Goal: Task Accomplishment & Management: Use online tool/utility

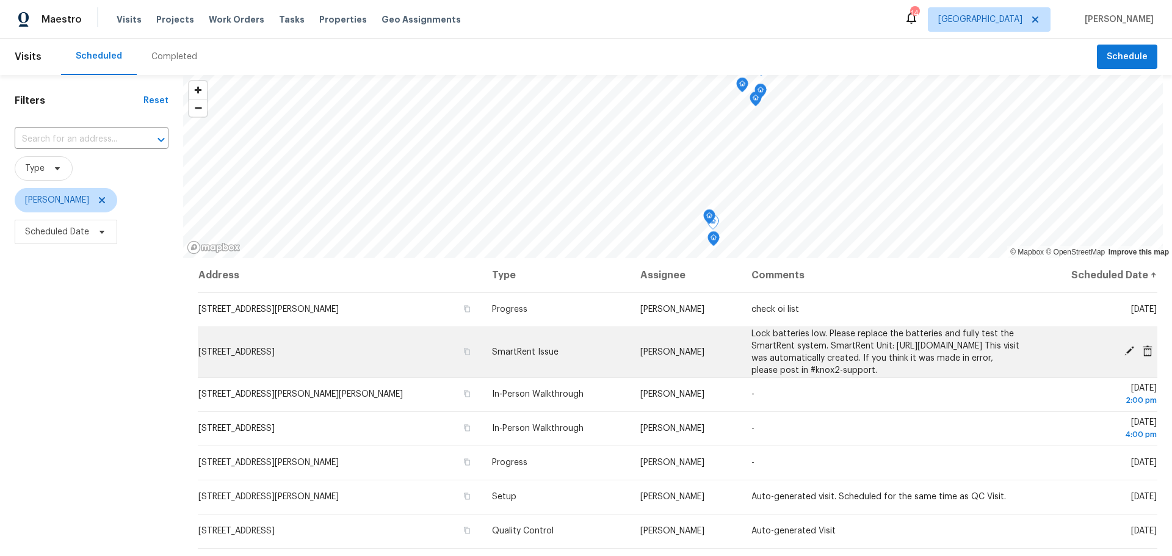
click at [1124, 357] on icon at bounding box center [1129, 351] width 11 height 11
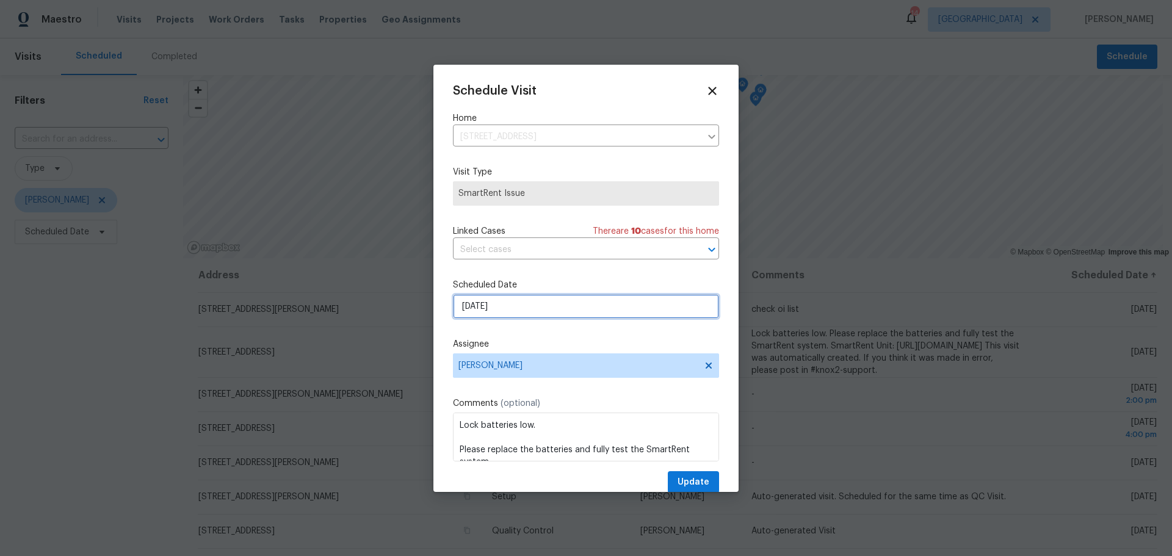
click at [589, 300] on input "[DATE]" at bounding box center [586, 306] width 266 height 24
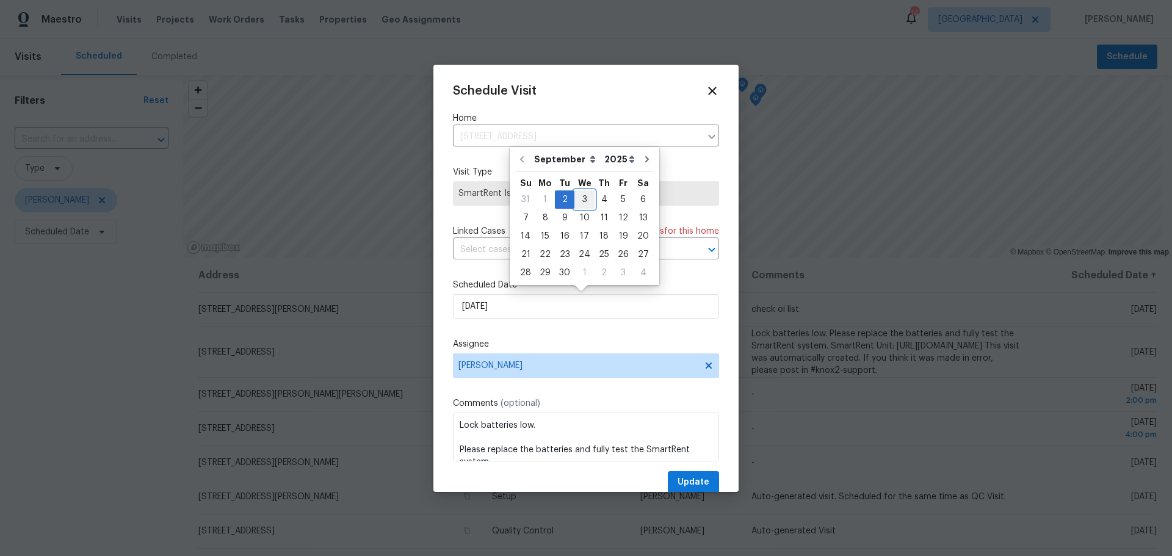
click at [585, 205] on div "3" at bounding box center [585, 199] width 20 height 17
type input "9/3/2025"
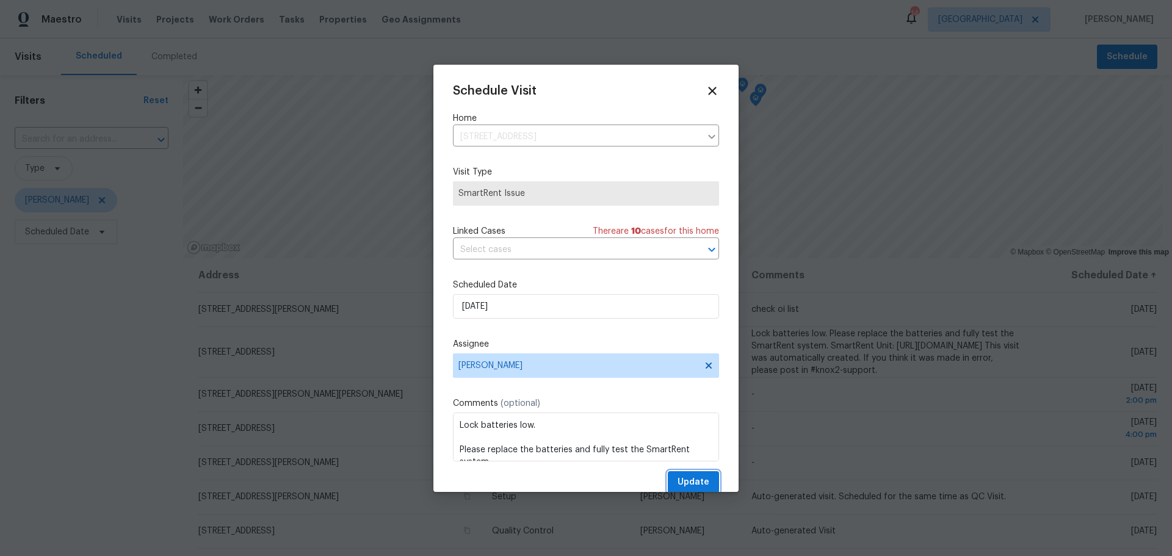
click at [678, 482] on span "Update" at bounding box center [694, 482] width 32 height 15
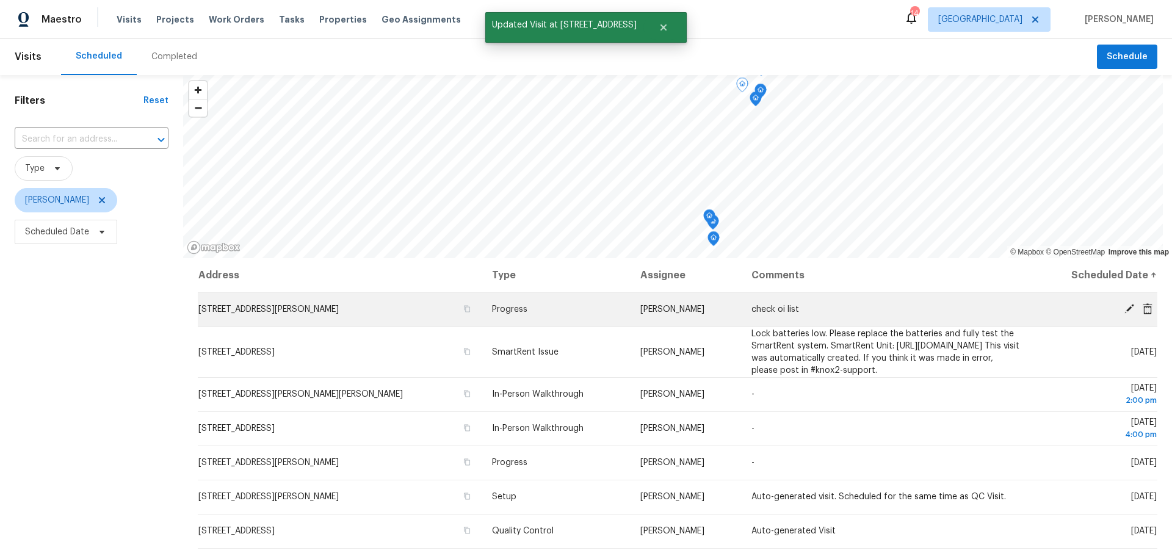
click at [1125, 312] on icon at bounding box center [1130, 309] width 10 height 10
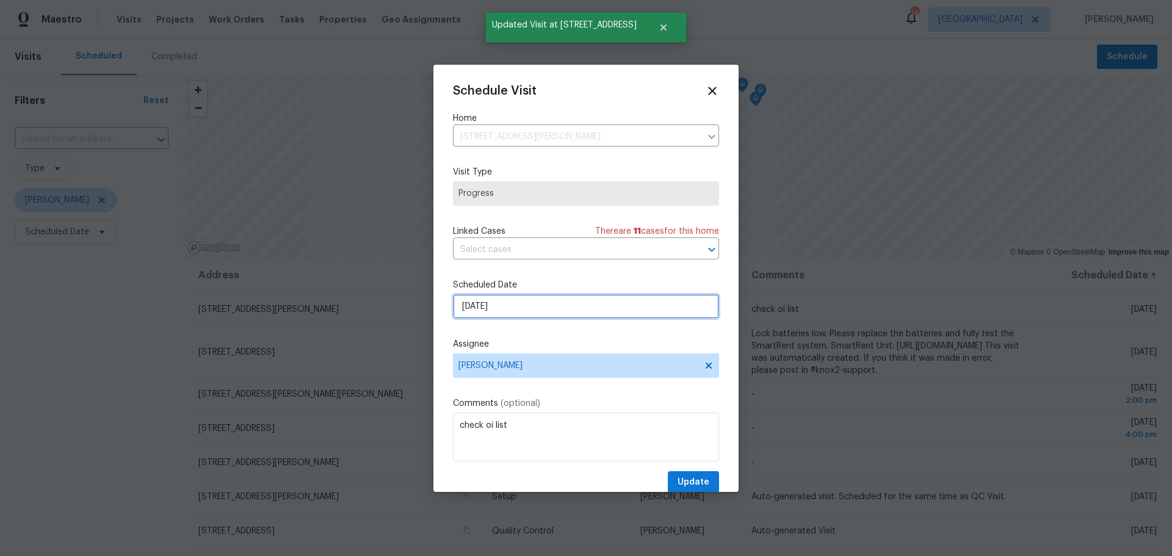
click at [568, 308] on input "9/2/2025" at bounding box center [586, 306] width 266 height 24
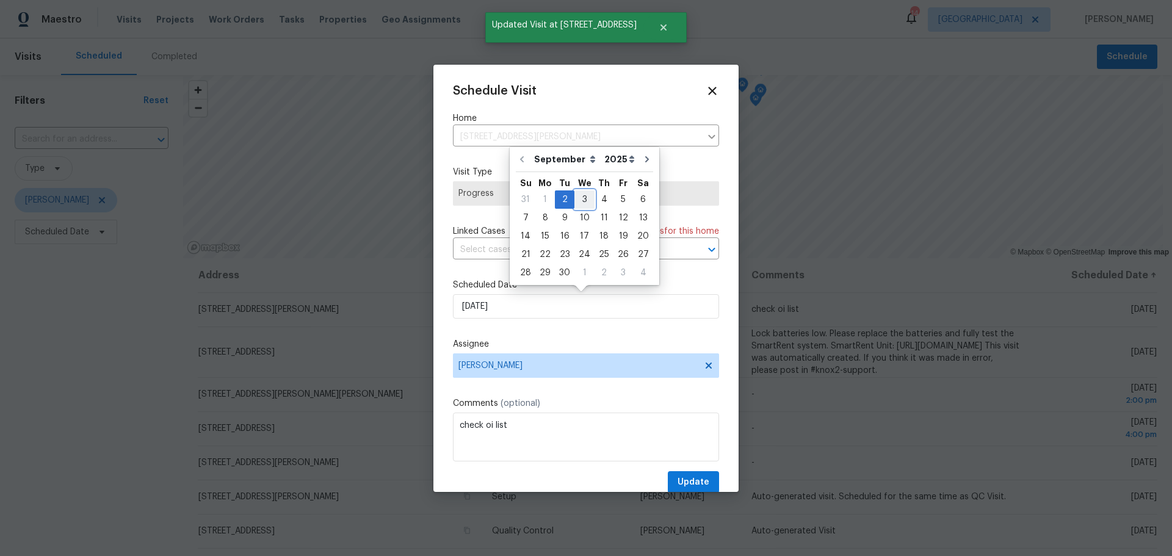
click at [583, 198] on div "3" at bounding box center [585, 199] width 20 height 17
type input "9/3/2025"
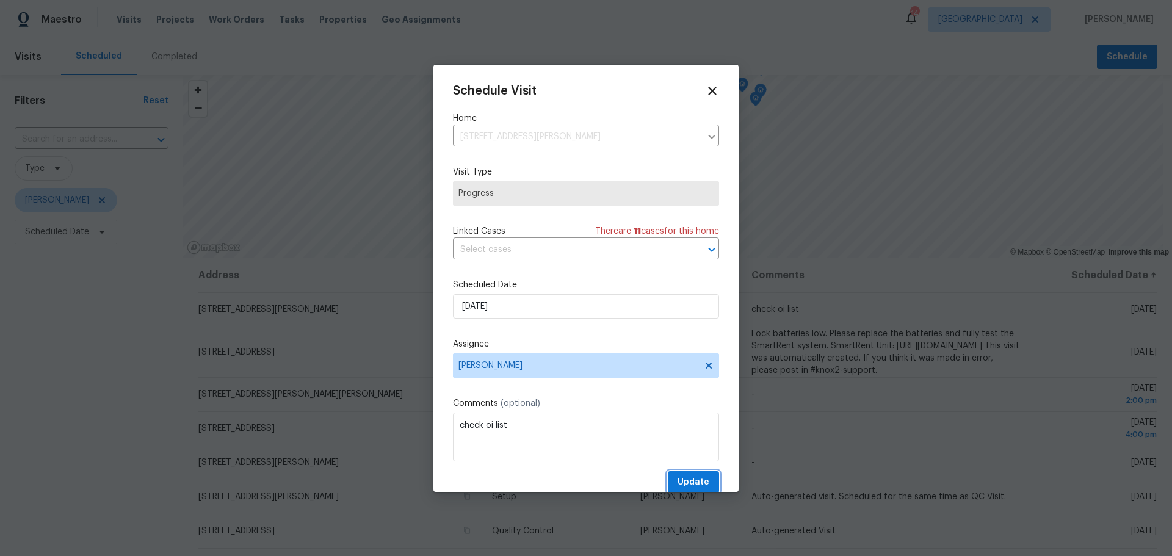
click at [694, 477] on span "Update" at bounding box center [694, 482] width 32 height 15
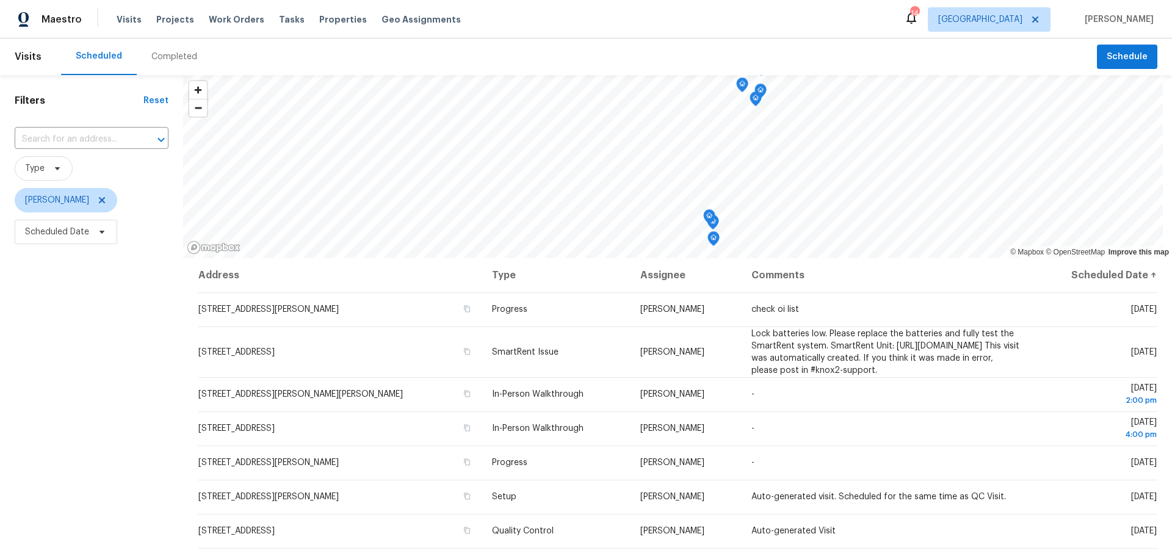
click at [916, 23] on icon at bounding box center [912, 18] width 10 height 12
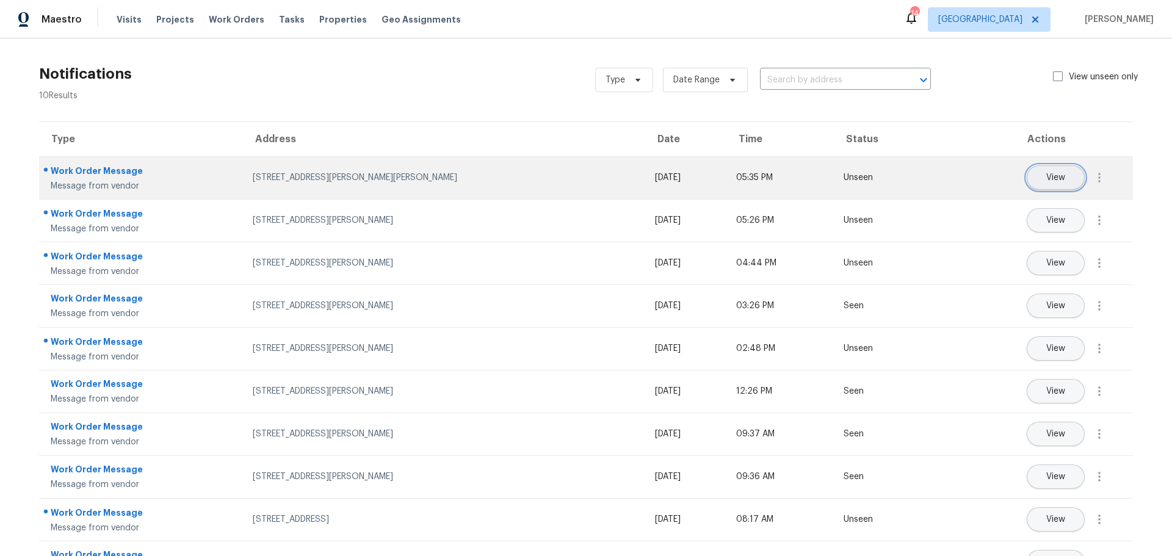
click at [1029, 186] on button "View" at bounding box center [1056, 177] width 58 height 24
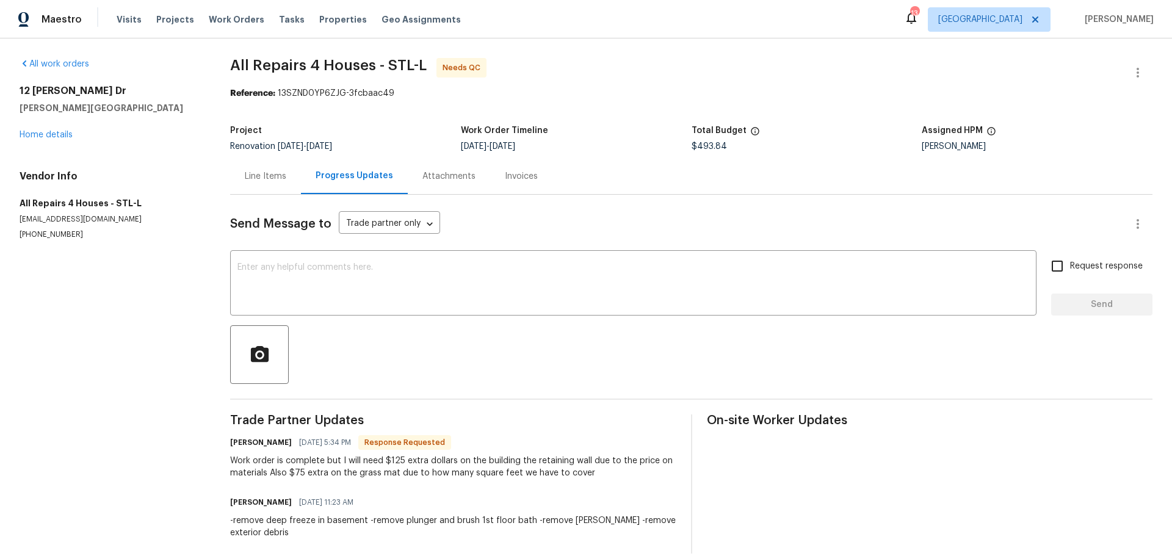
click at [273, 187] on div "Line Items" at bounding box center [265, 176] width 71 height 36
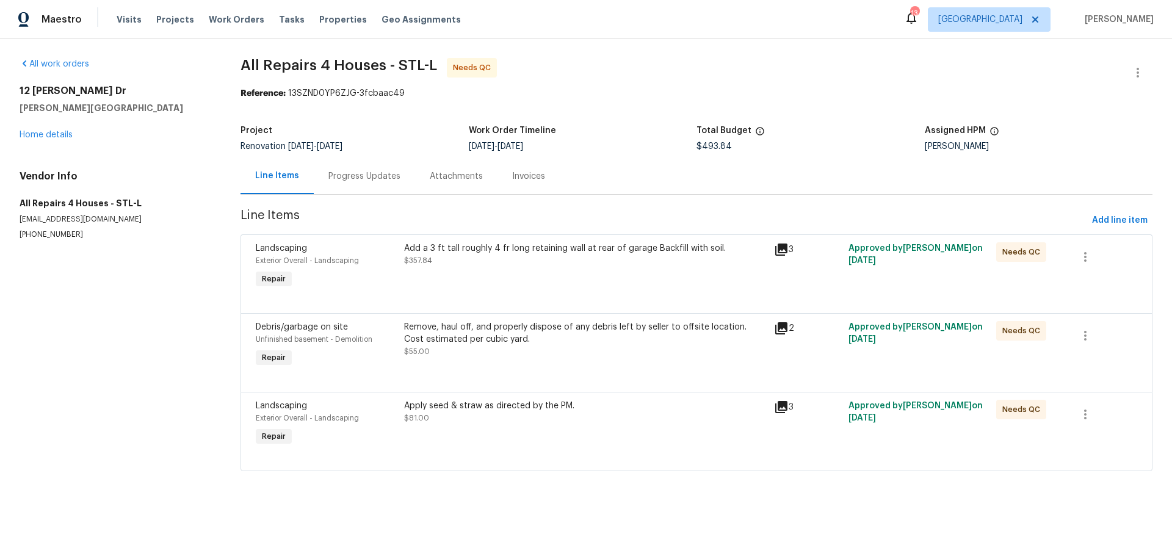
click at [384, 179] on div "Progress Updates" at bounding box center [364, 176] width 72 height 12
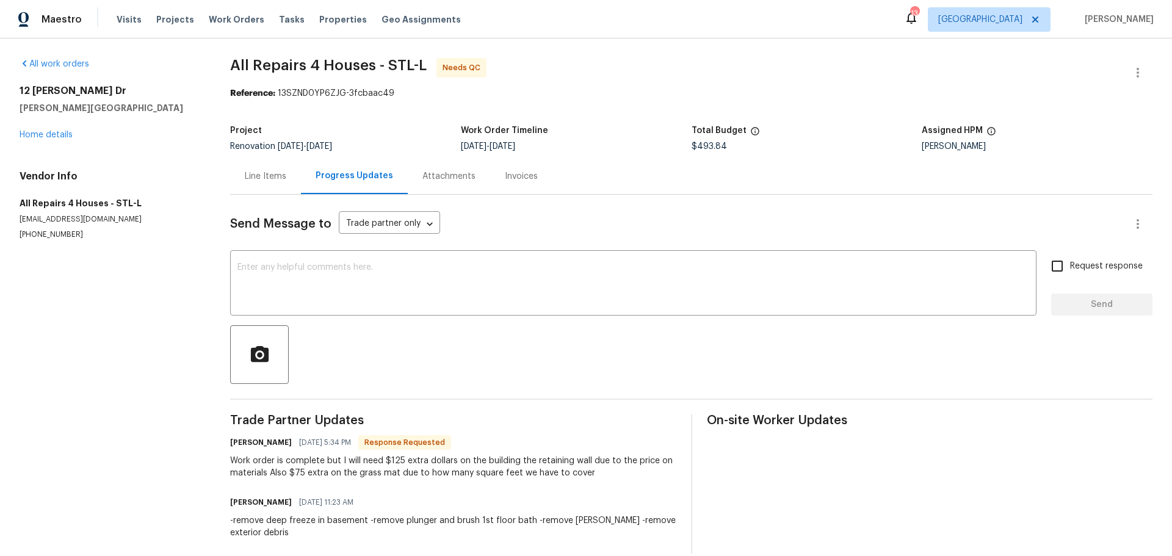
click at [274, 178] on div "Line Items" at bounding box center [266, 176] width 42 height 12
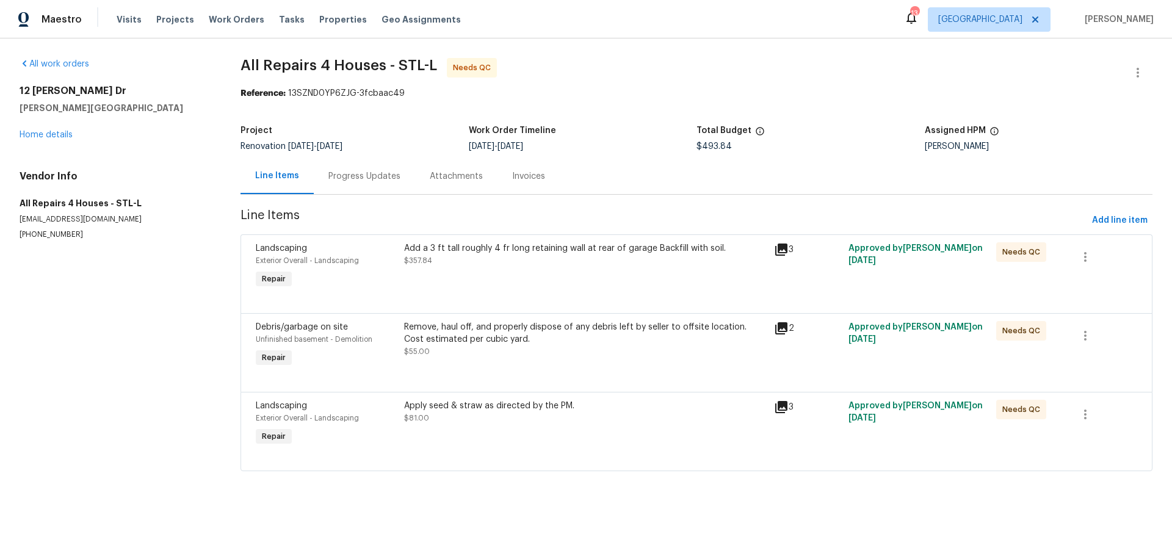
click at [457, 285] on div "Add a 3 ft tall roughly 4 fr long retaining wall at rear of garage Backfill wit…" at bounding box center [586, 267] width 371 height 56
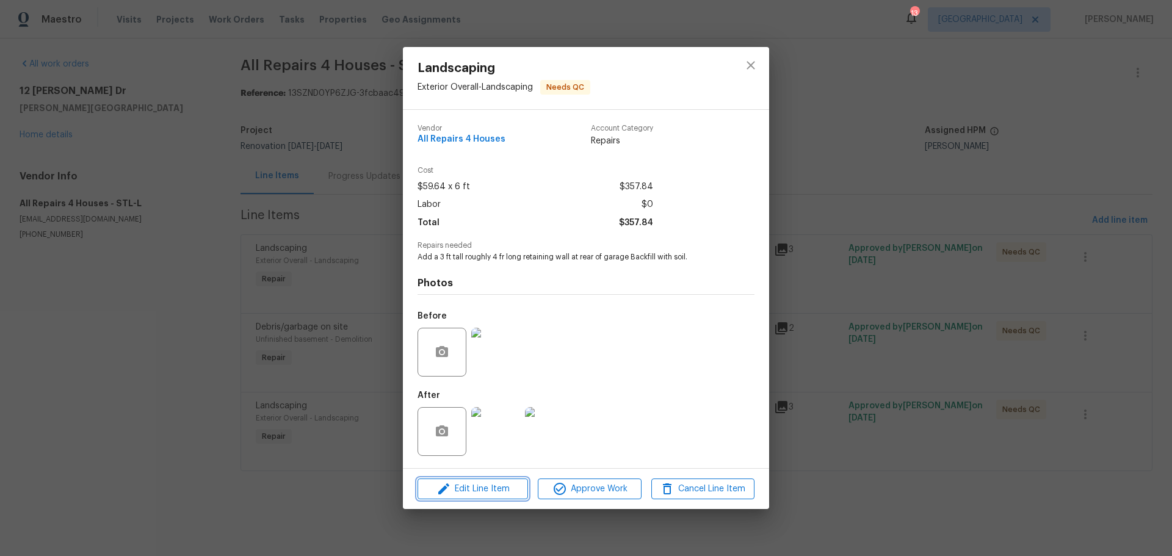
click at [483, 487] on span "Edit Line Item" at bounding box center [472, 489] width 103 height 15
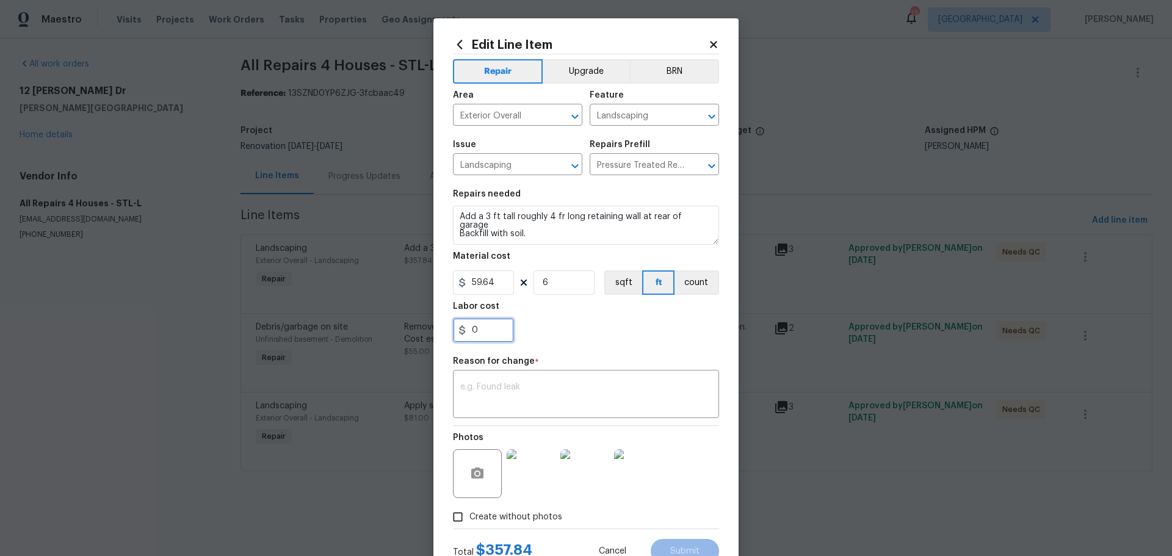
click at [487, 342] on input "0" at bounding box center [483, 330] width 61 height 24
type input "125"
click at [504, 399] on textarea at bounding box center [586, 396] width 252 height 26
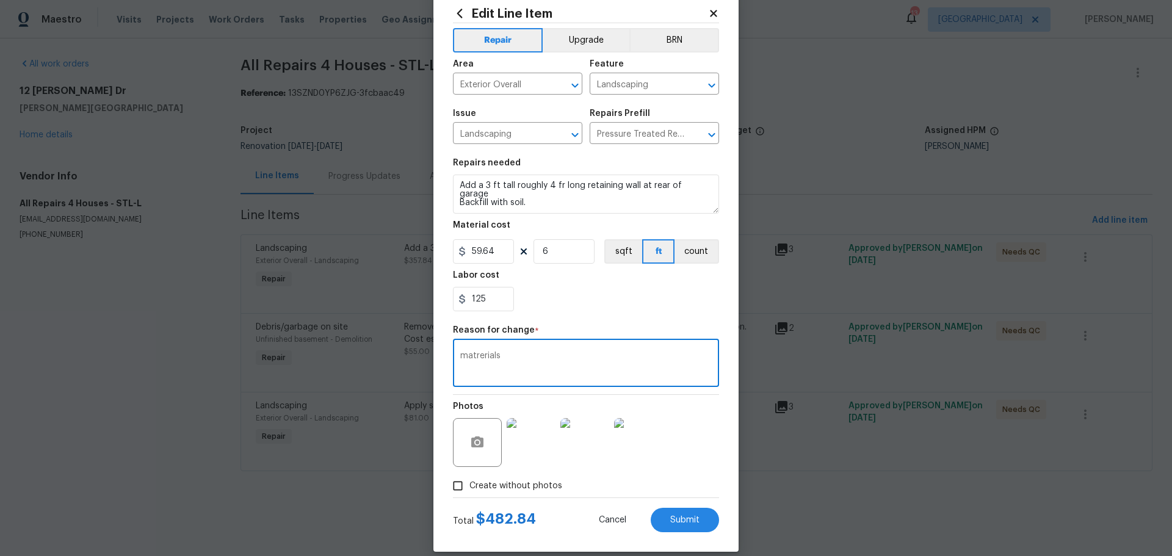
scroll to position [45, 0]
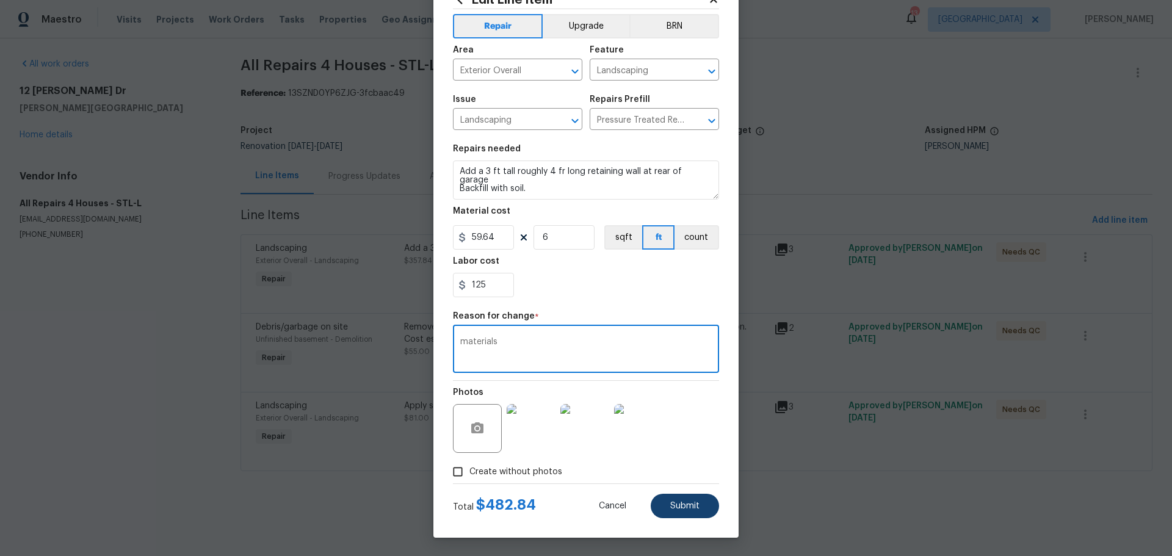
type textarea "materials"
click at [658, 509] on button "Submit" at bounding box center [685, 506] width 68 height 24
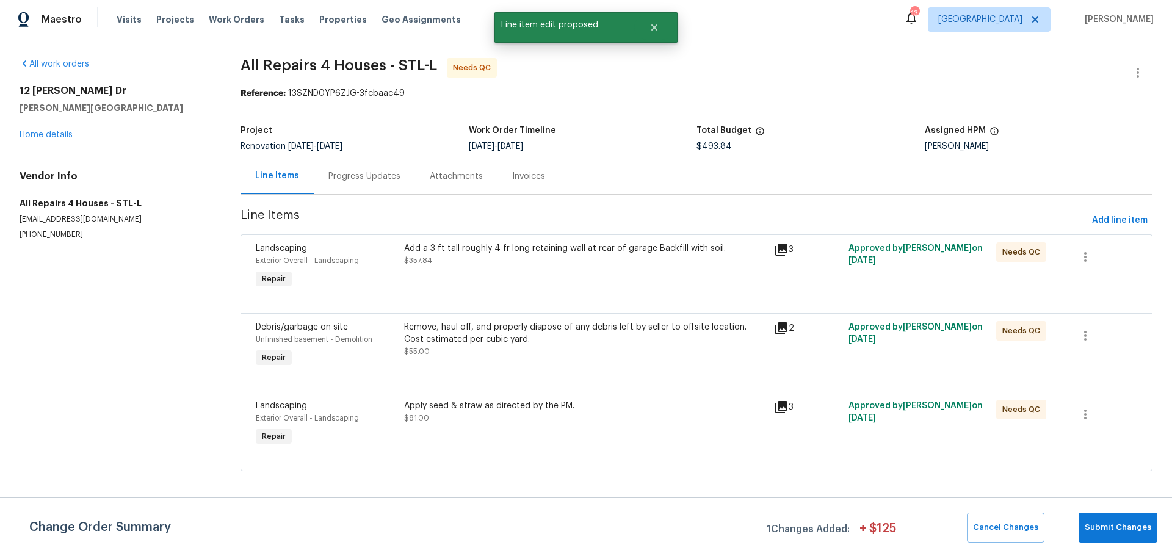
scroll to position [0, 0]
click at [393, 183] on div "Progress Updates" at bounding box center [364, 176] width 101 height 36
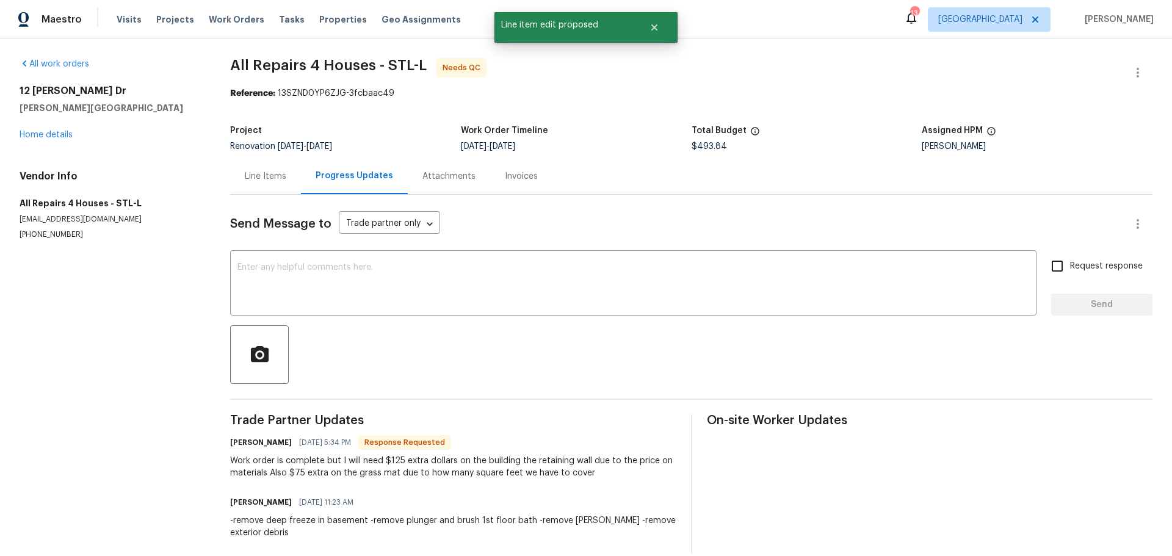
click at [277, 187] on div "Line Items" at bounding box center [265, 176] width 71 height 36
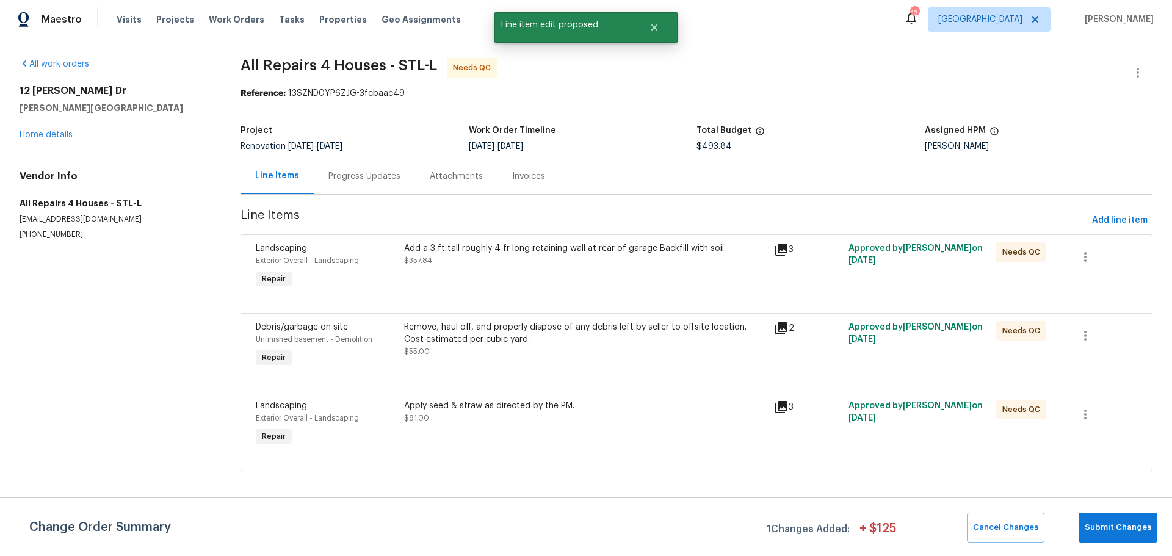
click at [465, 438] on div "Apply seed & straw as directed by the PM. $81.00" at bounding box center [586, 424] width 371 height 56
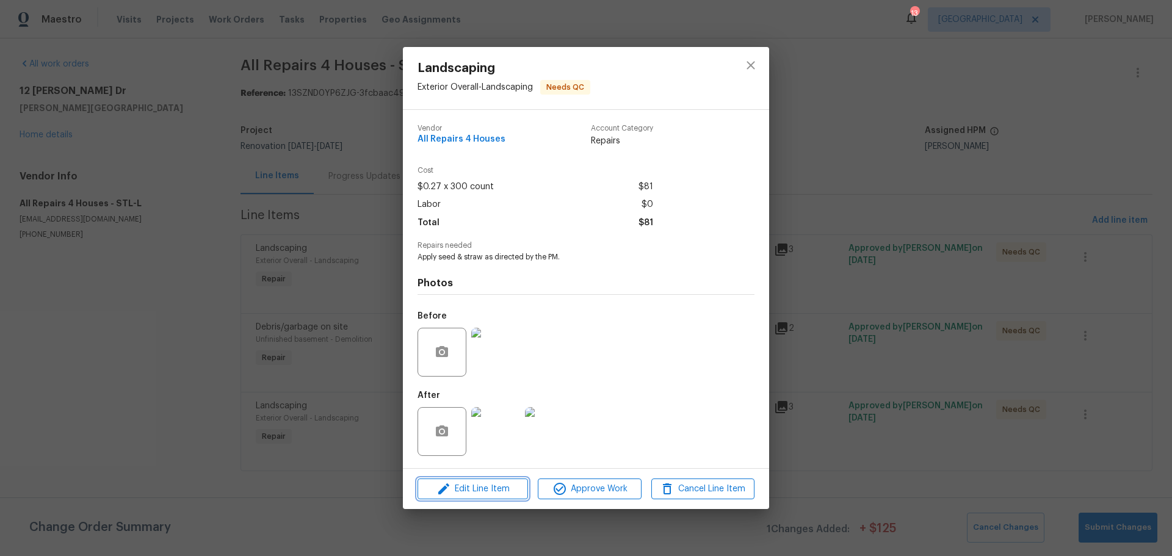
click at [487, 491] on span "Edit Line Item" at bounding box center [472, 489] width 103 height 15
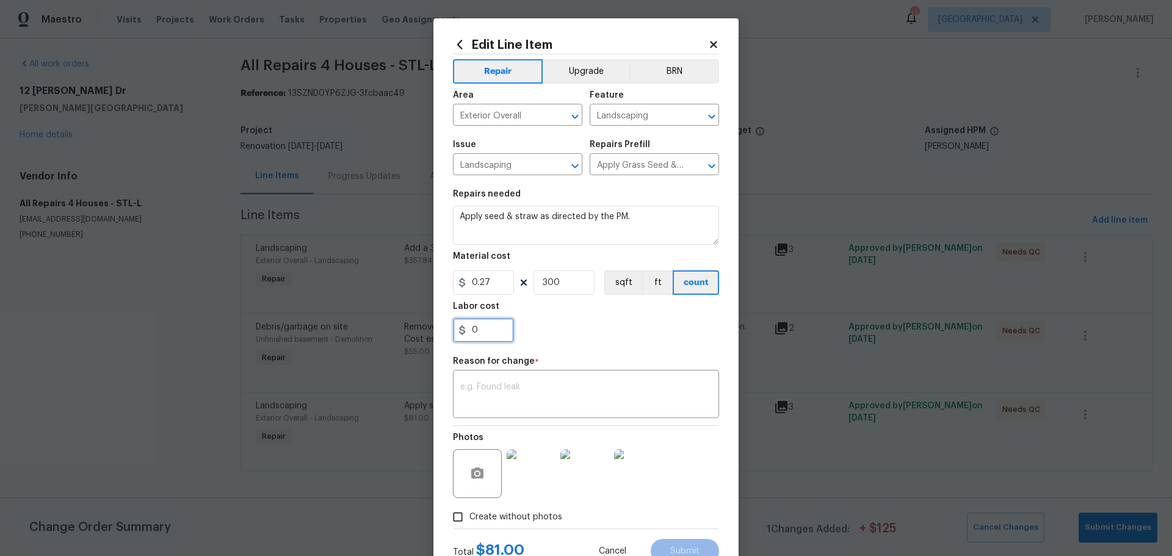
click at [475, 326] on input "0" at bounding box center [483, 330] width 61 height 24
type input "75"
click at [506, 386] on textarea at bounding box center [586, 396] width 252 height 26
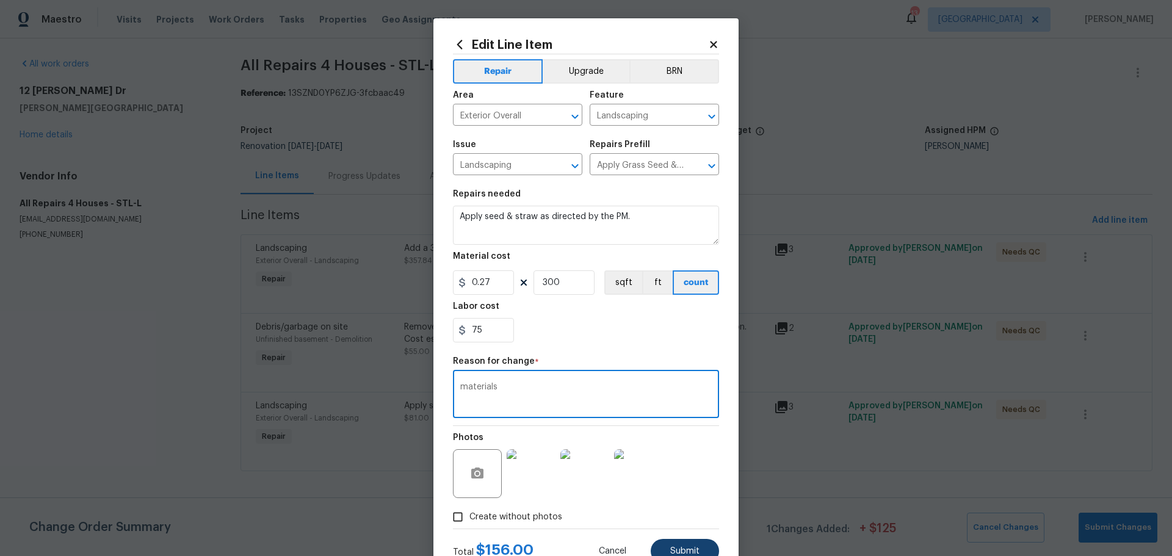
type textarea "materials"
click at [692, 548] on span "Submit" at bounding box center [684, 551] width 29 height 9
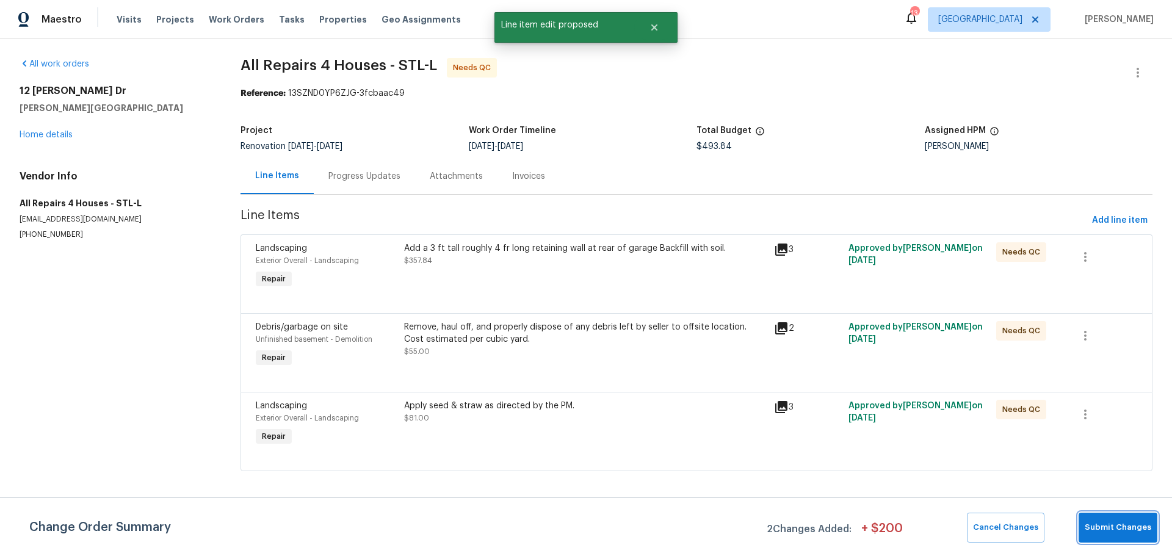
click at [1105, 521] on span "Submit Changes" at bounding box center [1118, 528] width 67 height 14
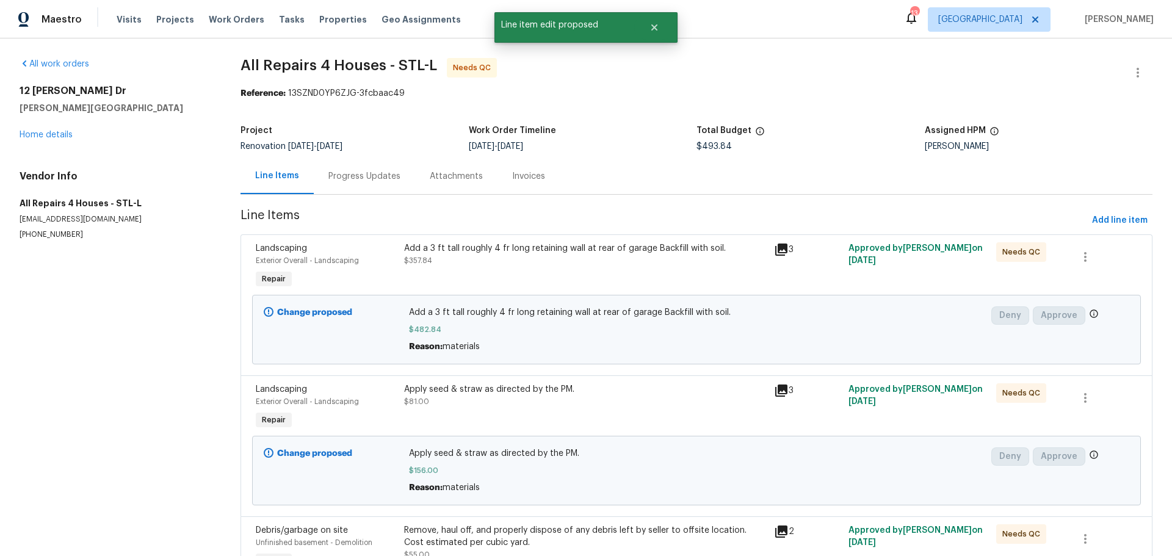
scroll to position [61, 0]
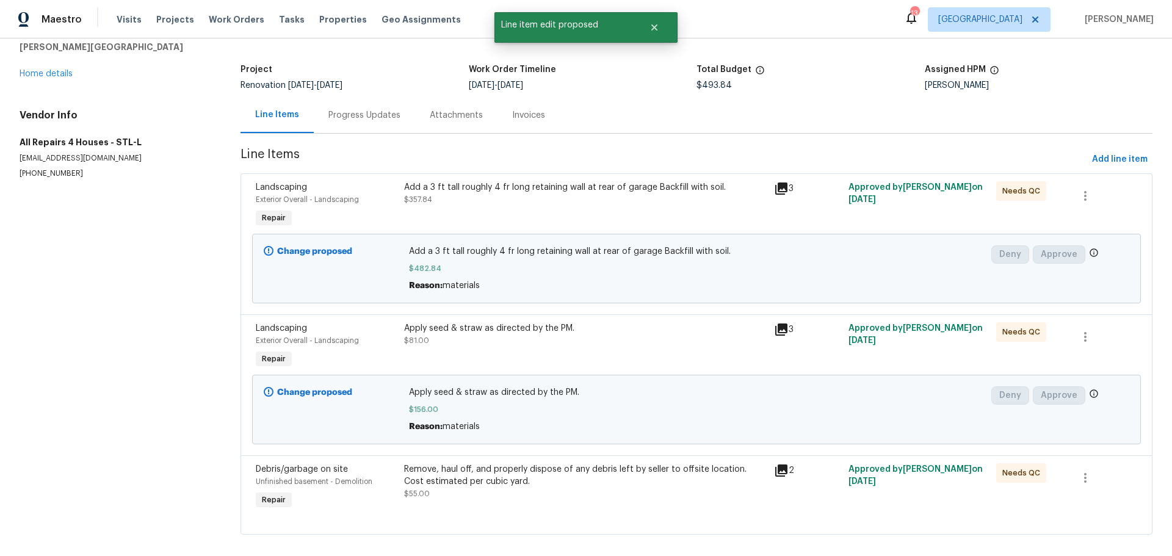
click at [360, 110] on div "Progress Updates" at bounding box center [364, 115] width 72 height 12
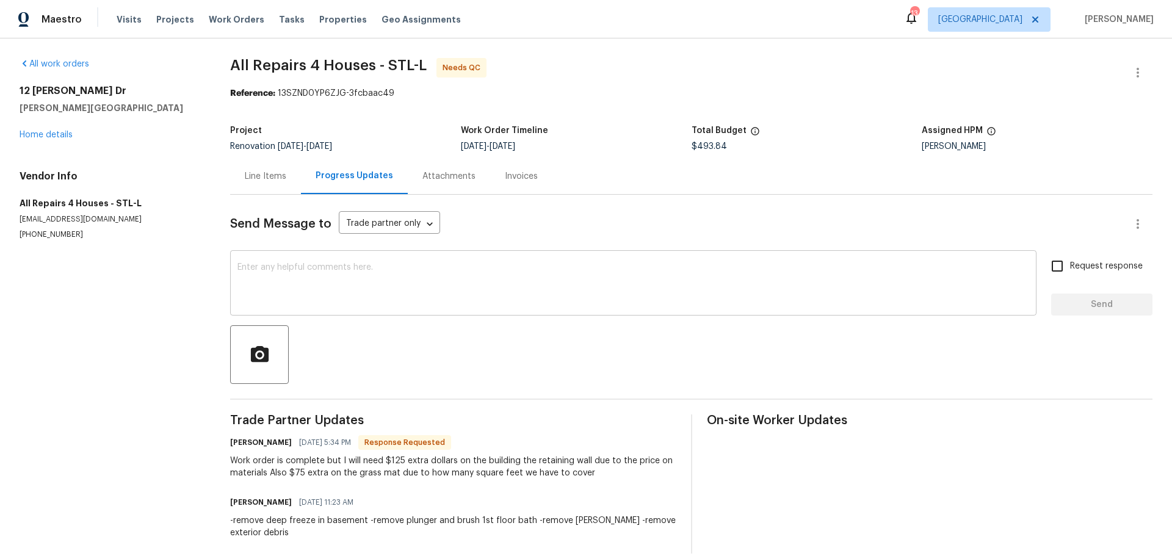
click at [393, 259] on div "x ​" at bounding box center [633, 284] width 807 height 62
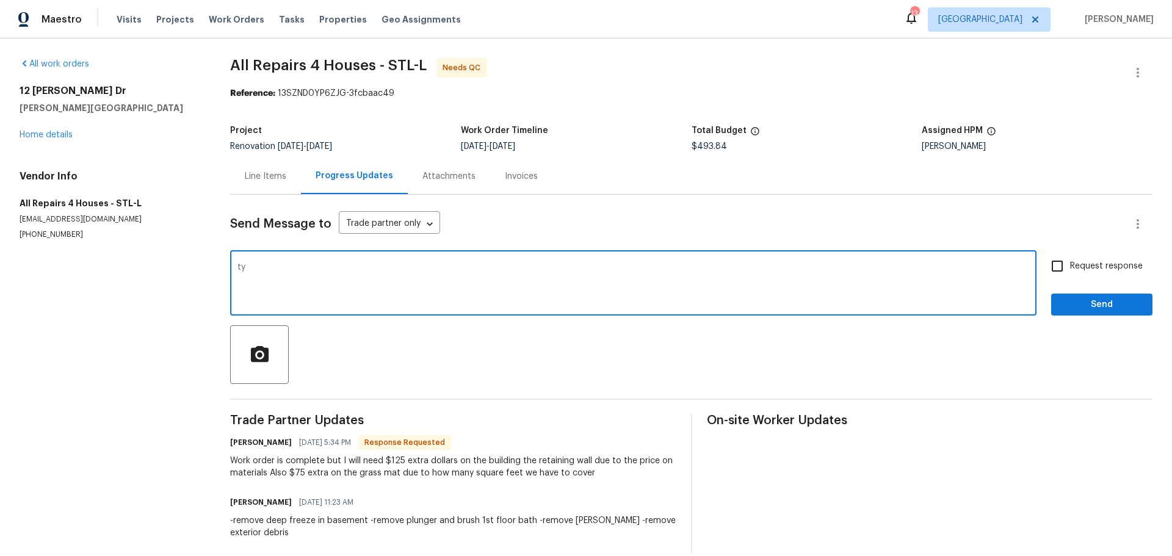
type textarea "ty"
click at [1114, 309] on span "Send" at bounding box center [1102, 304] width 82 height 15
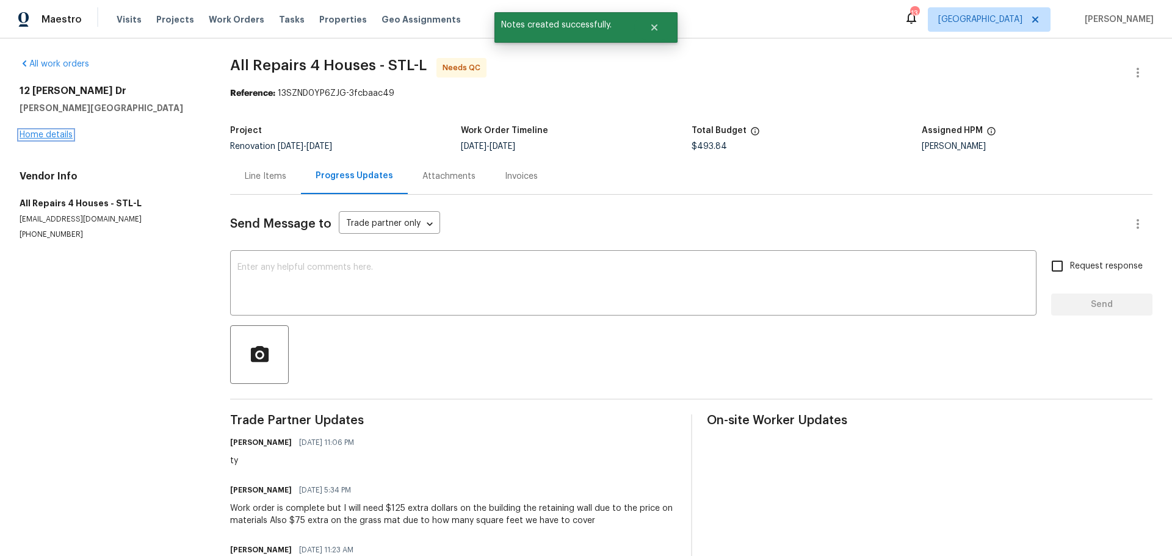
click at [51, 133] on link "Home details" at bounding box center [46, 135] width 53 height 9
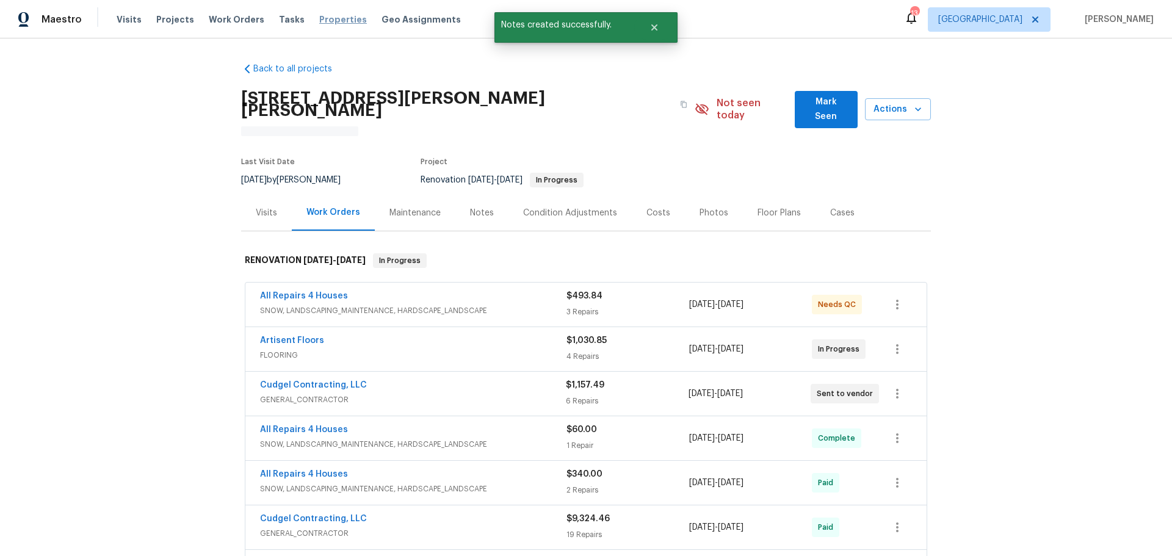
click at [323, 19] on span "Properties" at bounding box center [343, 19] width 48 height 12
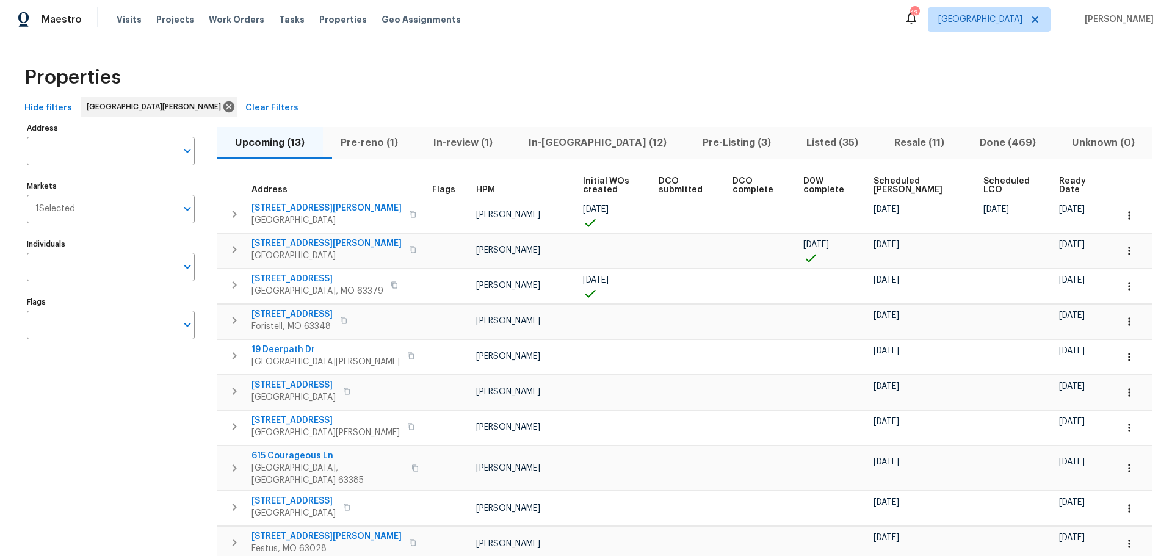
click at [571, 147] on span "In-reno (12)" at bounding box center [597, 142] width 159 height 17
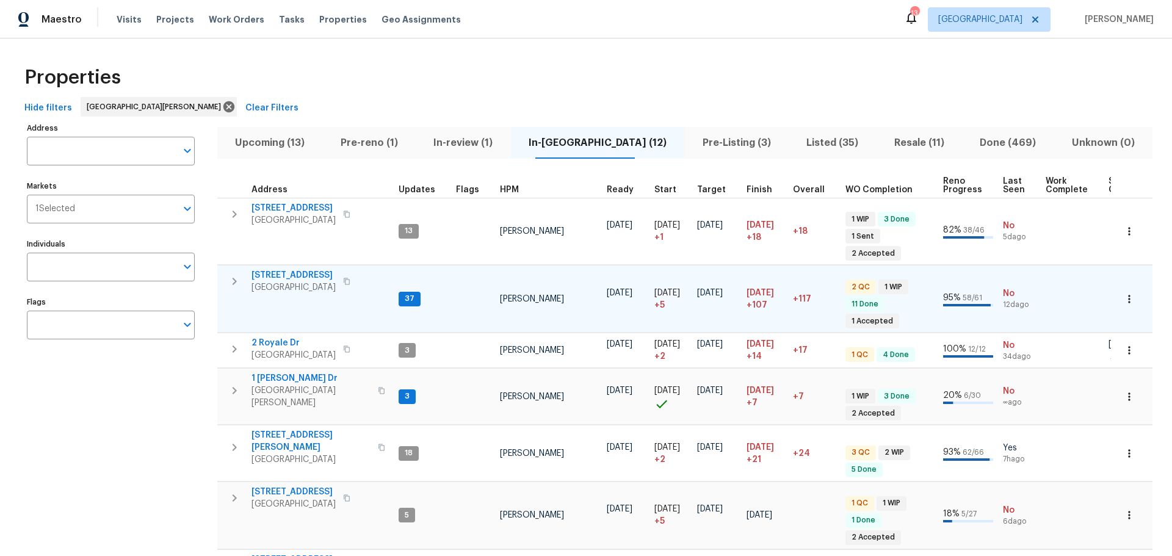
click at [283, 269] on span "120 Birchwood Dr" at bounding box center [294, 275] width 84 height 12
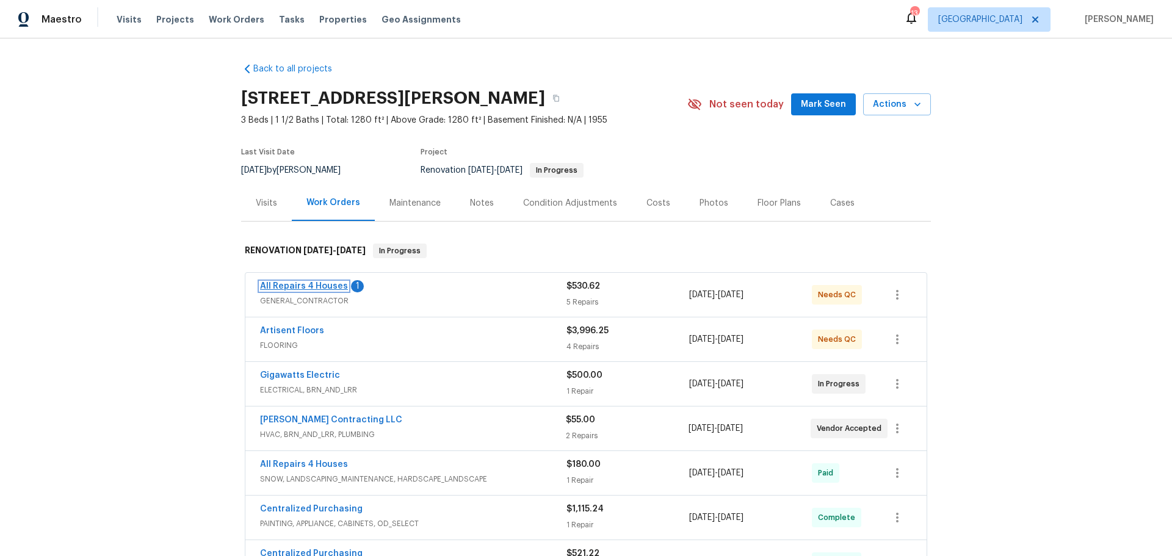
click at [319, 286] on link "All Repairs 4 Houses" at bounding box center [304, 286] width 88 height 9
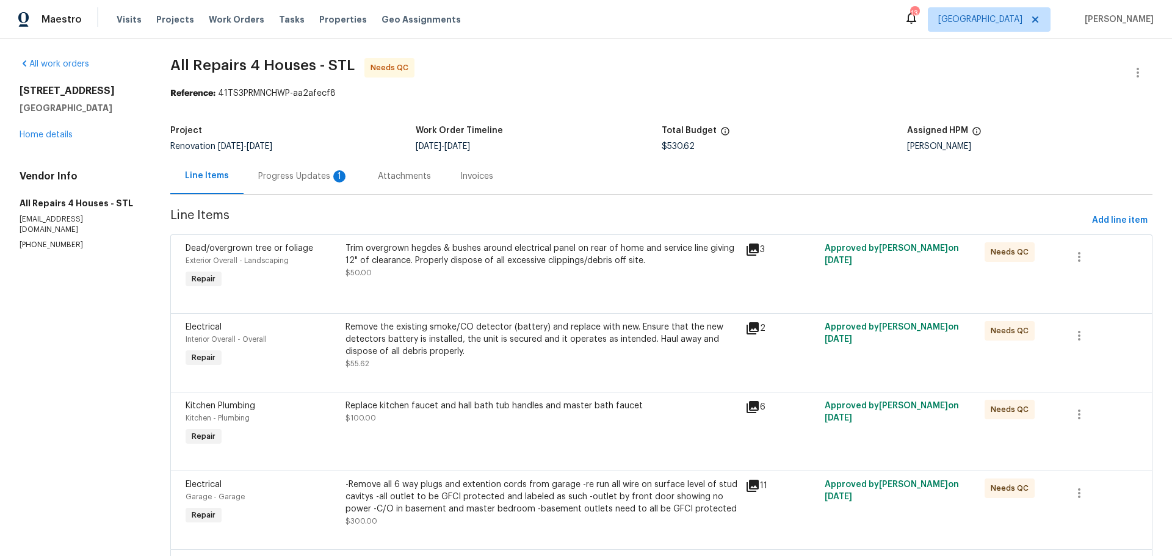
click at [309, 177] on div "Progress Updates 1" at bounding box center [303, 176] width 90 height 12
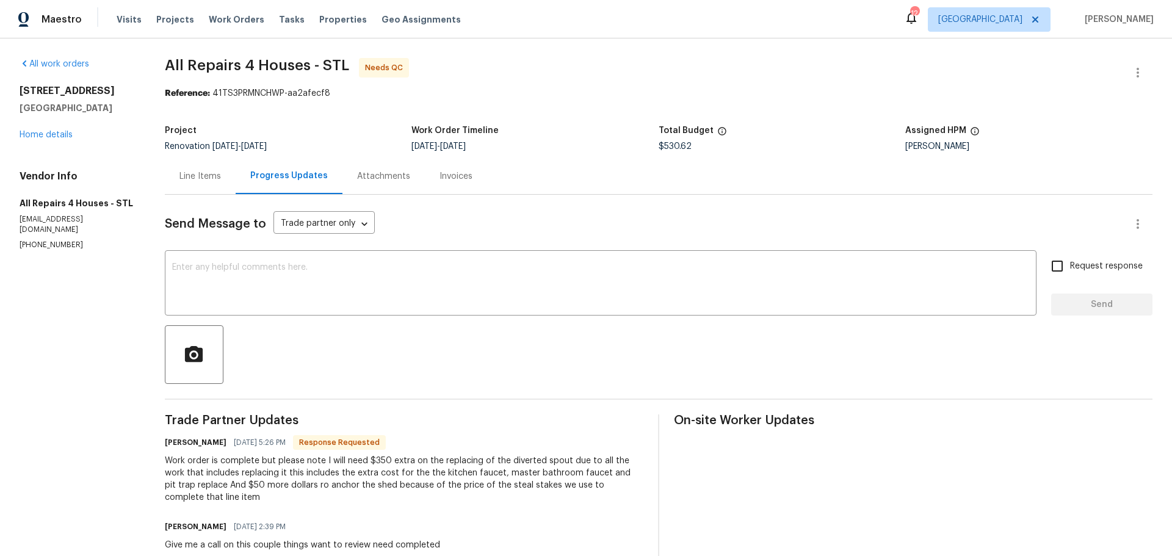
click at [201, 172] on div "Line Items" at bounding box center [200, 176] width 42 height 12
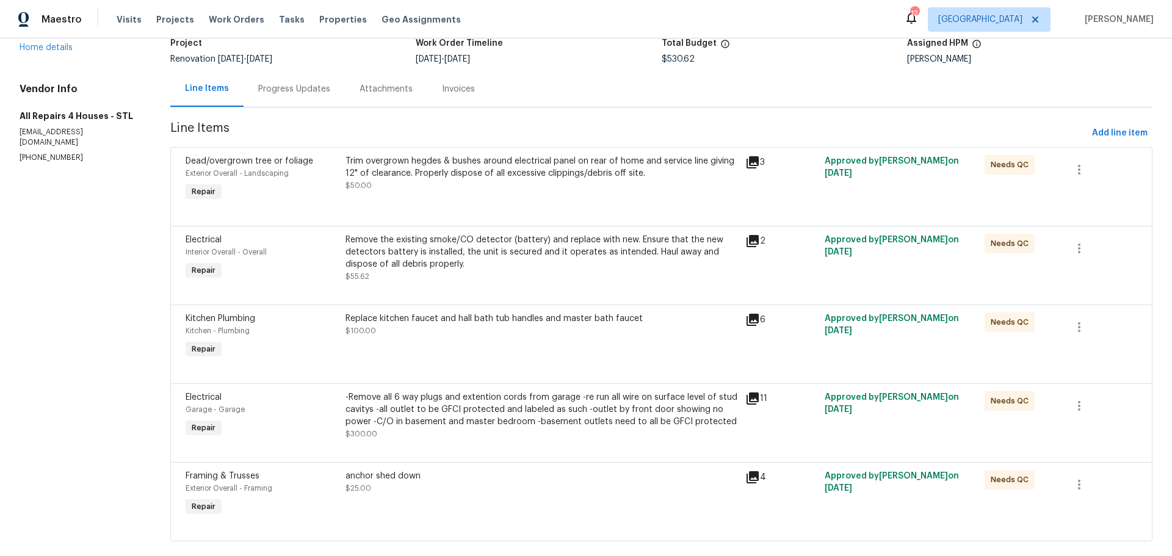
scroll to position [116, 0]
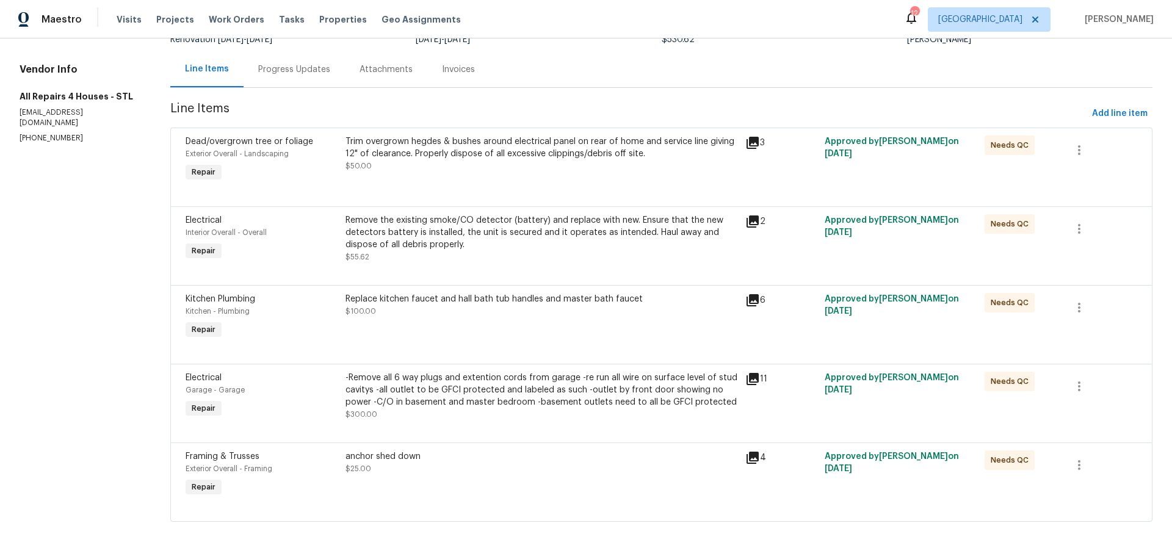
click at [344, 322] on div "Replace kitchen faucet and hall bath tub handles and master bath faucet $100.00" at bounding box center [541, 317] width 399 height 56
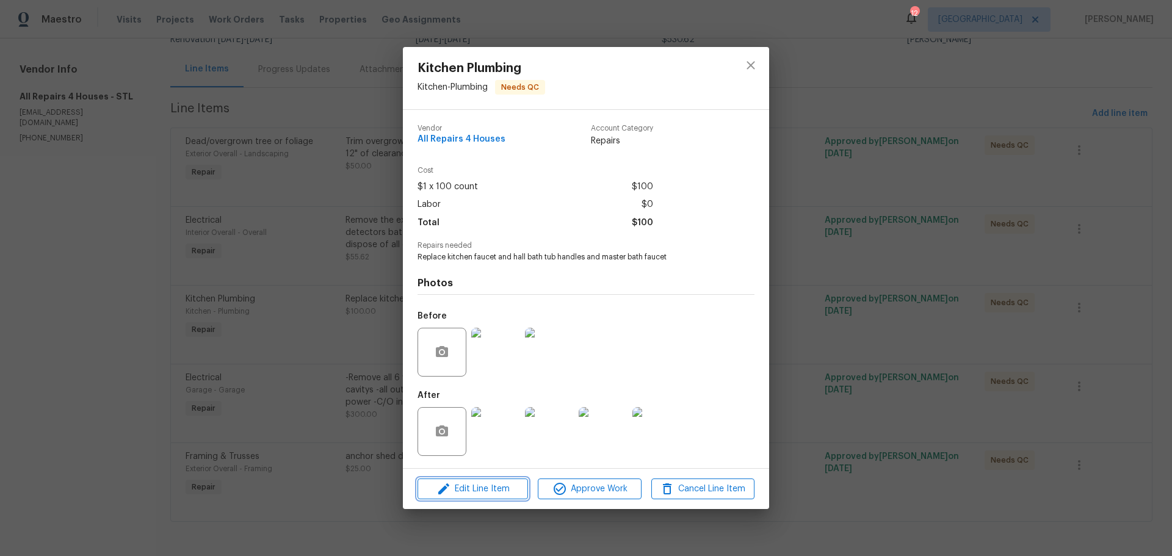
click at [461, 493] on span "Edit Line Item" at bounding box center [472, 489] width 103 height 15
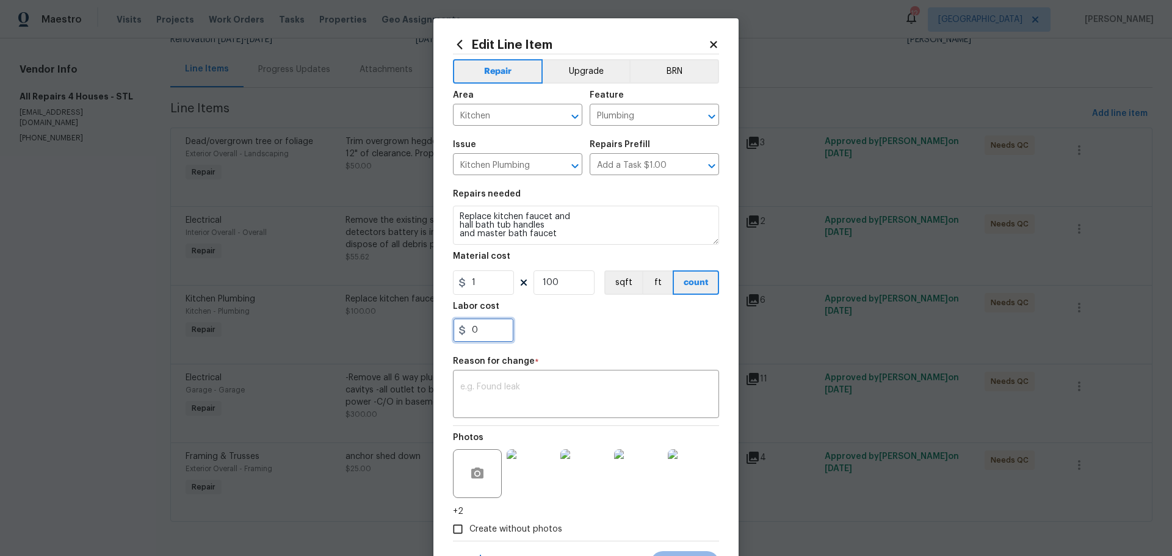
click at [494, 335] on input "0" at bounding box center [483, 330] width 61 height 24
type input "350"
click at [510, 402] on textarea at bounding box center [586, 396] width 252 height 26
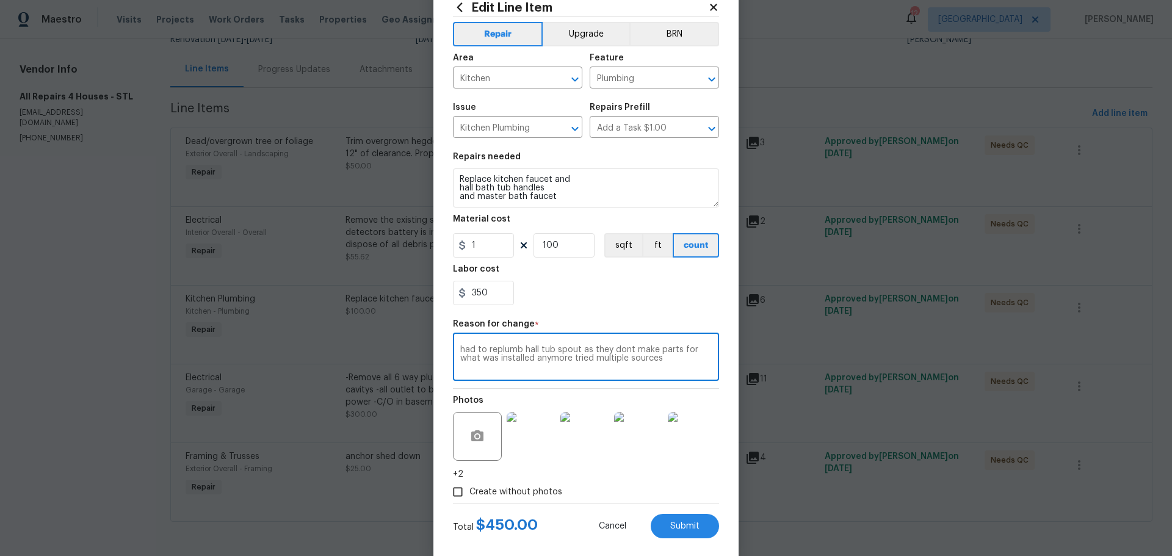
scroll to position [57, 0]
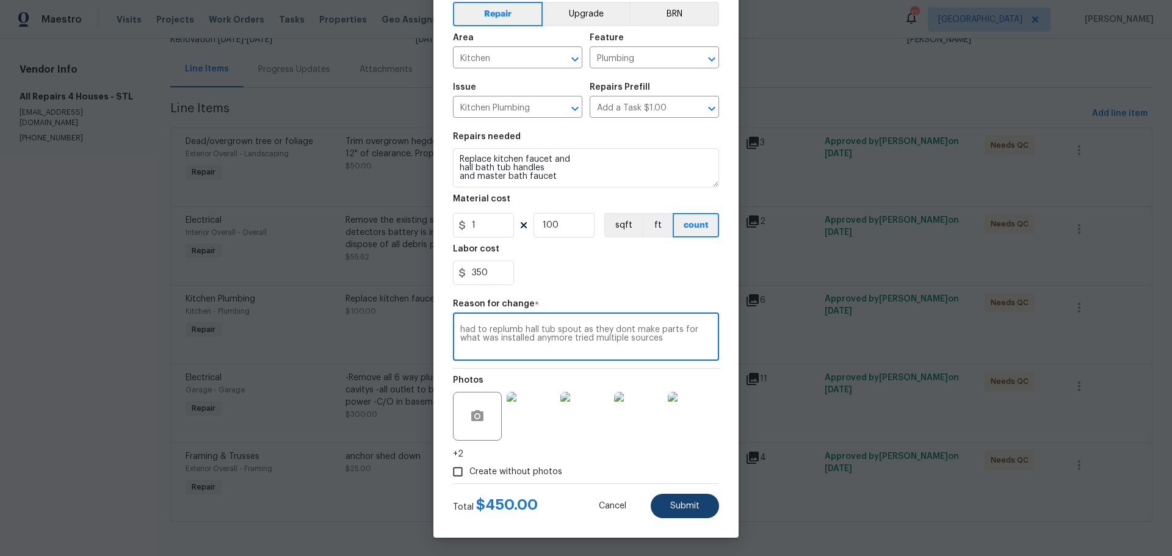
type textarea "had to replumb hall tub spout as they dont make parts for what was installed an…"
click at [672, 499] on button "Submit" at bounding box center [685, 506] width 68 height 24
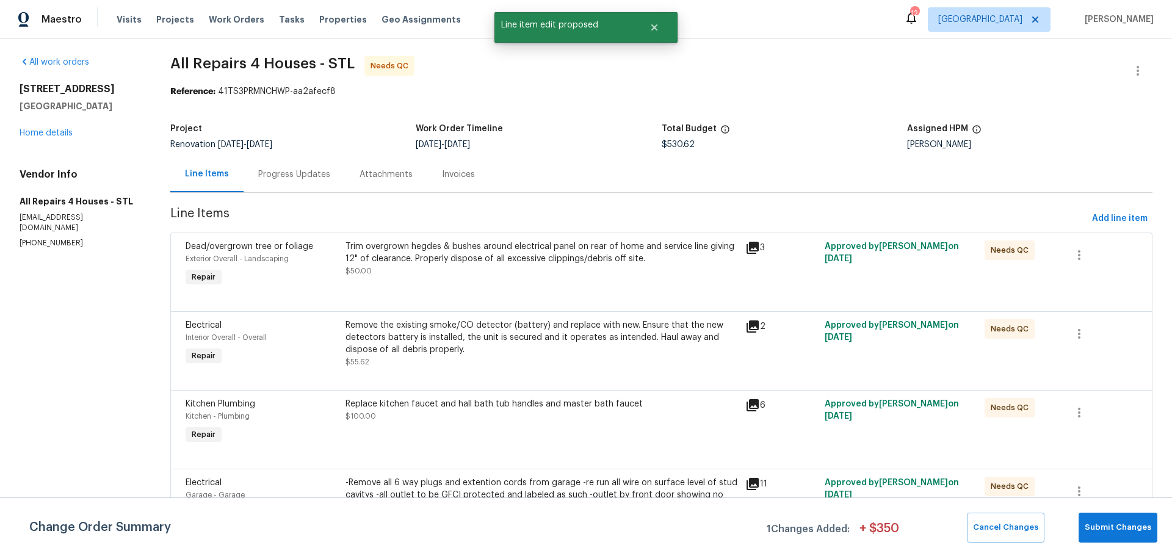
scroll to position [0, 0]
click at [258, 174] on div "Progress Updates" at bounding box center [294, 176] width 72 height 12
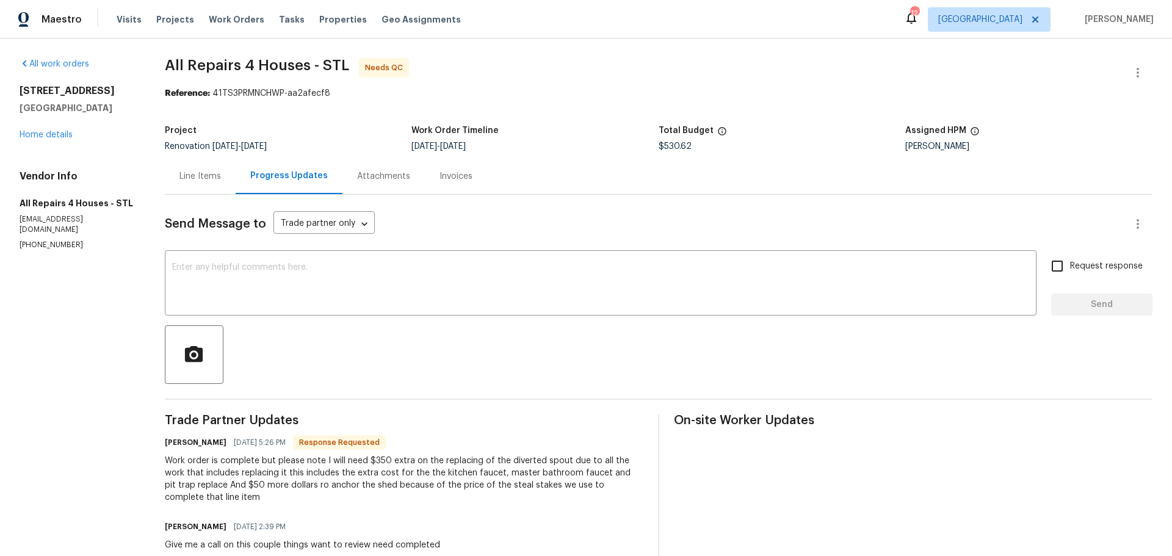
click at [211, 188] on div "Line Items" at bounding box center [200, 176] width 71 height 36
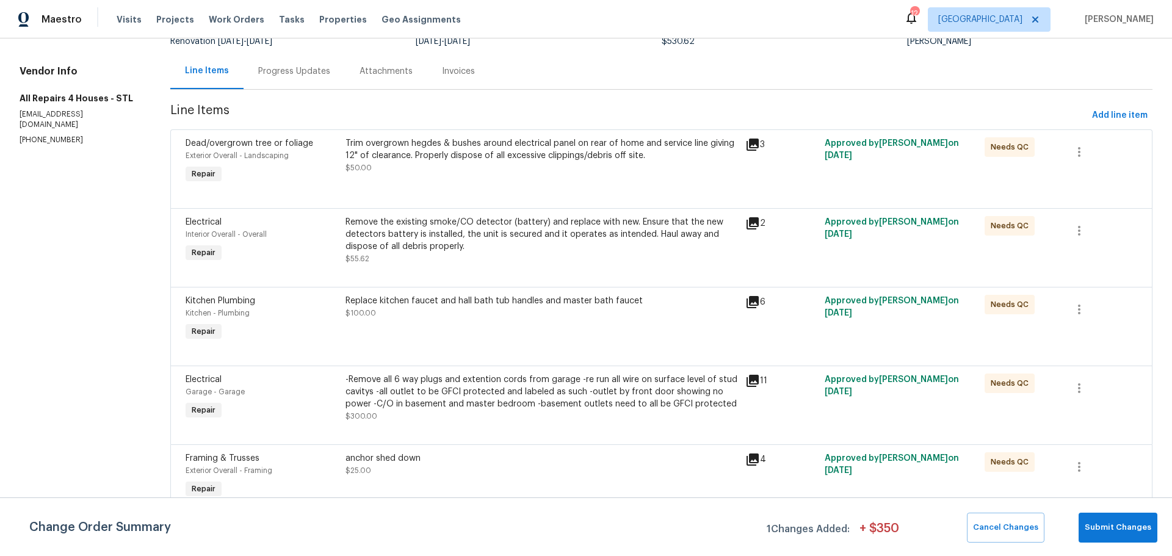
scroll to position [116, 0]
click at [461, 462] on div "anchor shed down $25.00" at bounding box center [542, 463] width 392 height 24
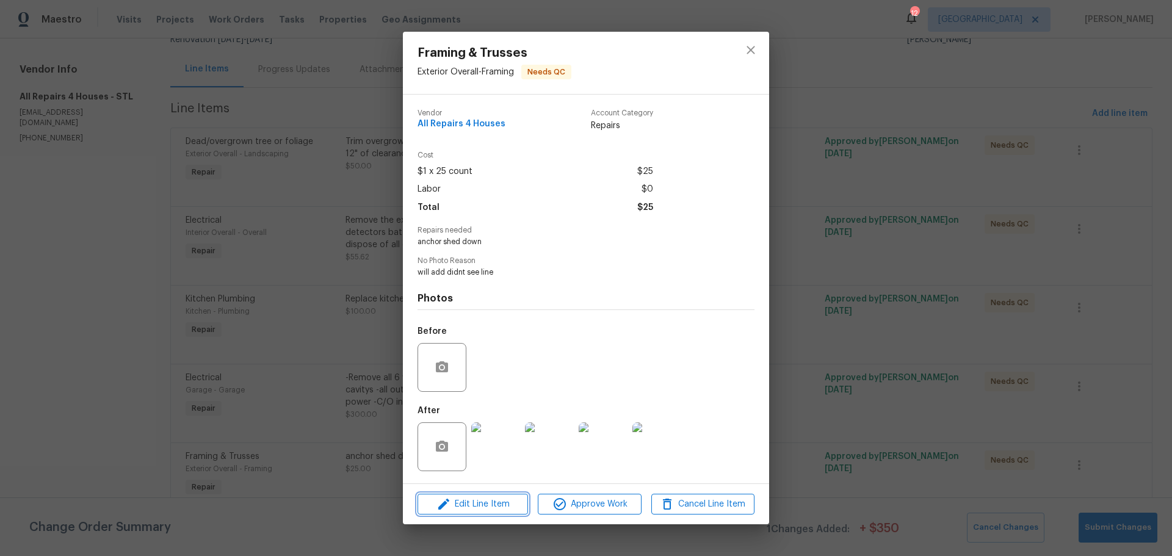
click at [465, 499] on span "Edit Line Item" at bounding box center [472, 504] width 103 height 15
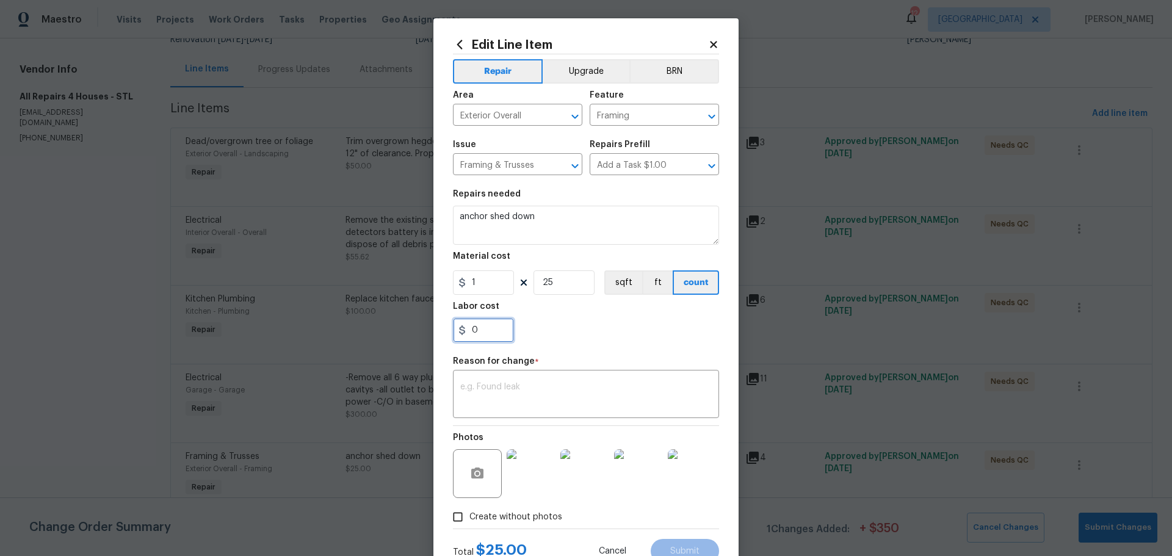
click at [483, 335] on input "0" at bounding box center [483, 330] width 61 height 24
type input "50"
click at [500, 407] on textarea at bounding box center [586, 396] width 252 height 26
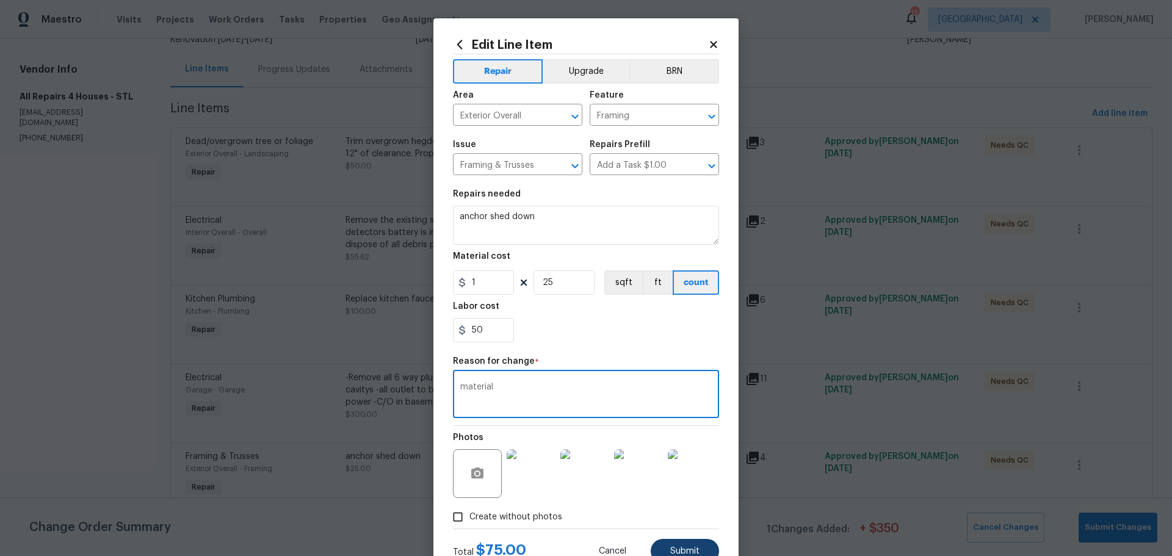
type textarea "material"
click at [681, 548] on span "Submit" at bounding box center [684, 551] width 29 height 9
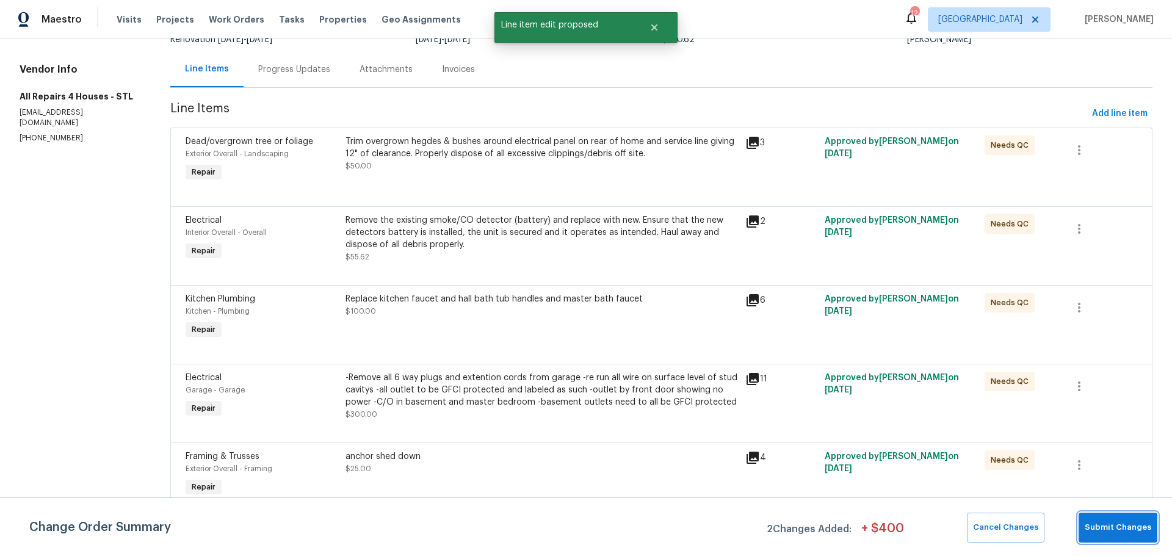
click at [1105, 523] on span "Submit Changes" at bounding box center [1118, 528] width 67 height 14
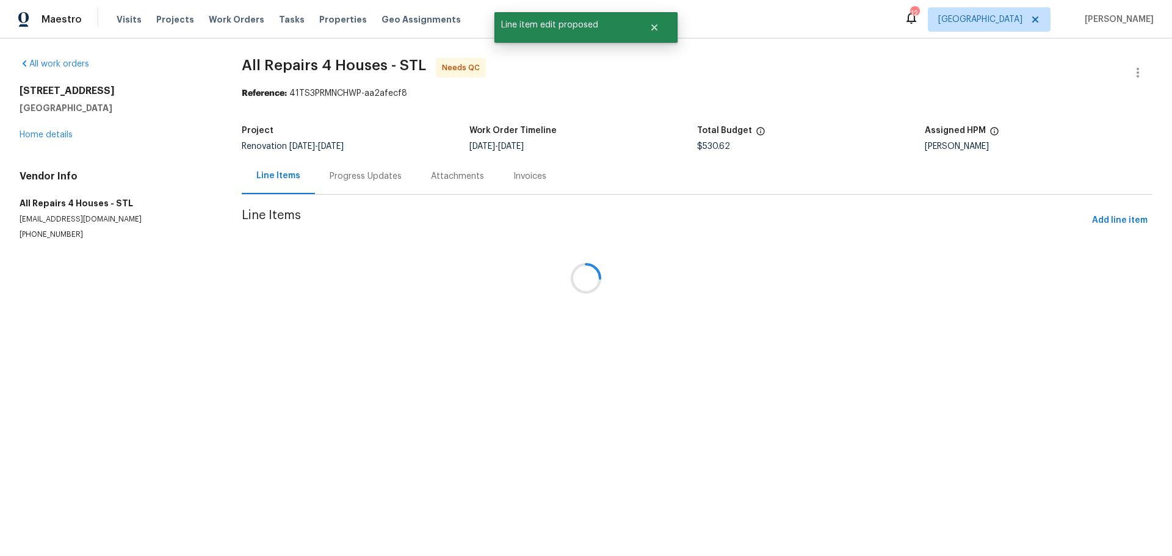
scroll to position [0, 0]
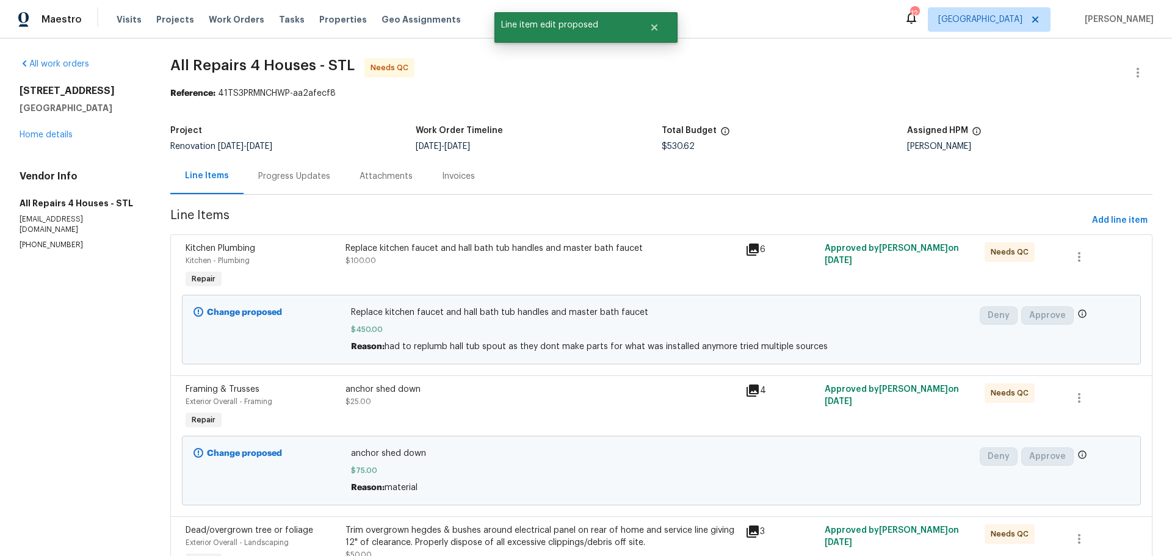
click at [310, 178] on div "Progress Updates" at bounding box center [294, 176] width 72 height 12
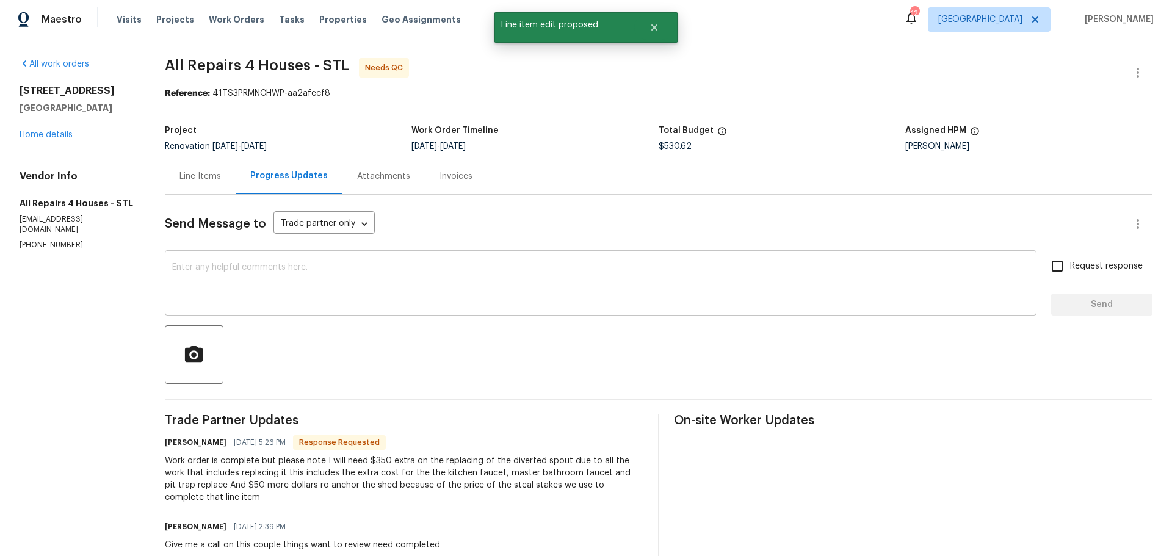
click at [353, 270] on textarea at bounding box center [600, 284] width 857 height 43
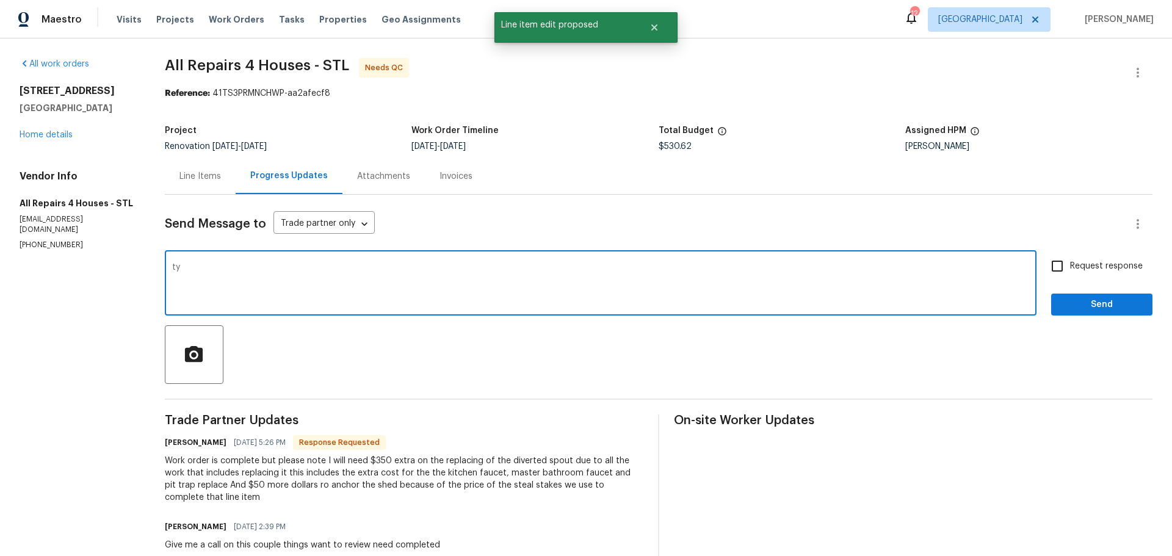
type textarea "ty"
click at [1095, 305] on span "Send" at bounding box center [1102, 304] width 82 height 15
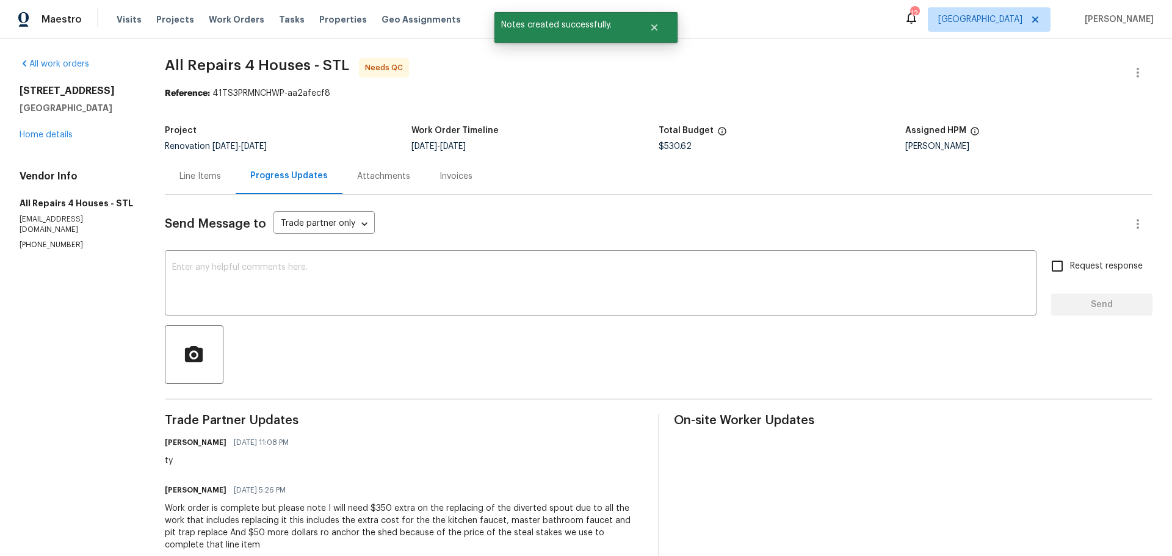
click at [336, 30] on div "Visits Projects Work Orders Tasks Properties Geo Assignments" at bounding box center [296, 19] width 359 height 24
click at [335, 23] on span "Properties" at bounding box center [343, 19] width 48 height 12
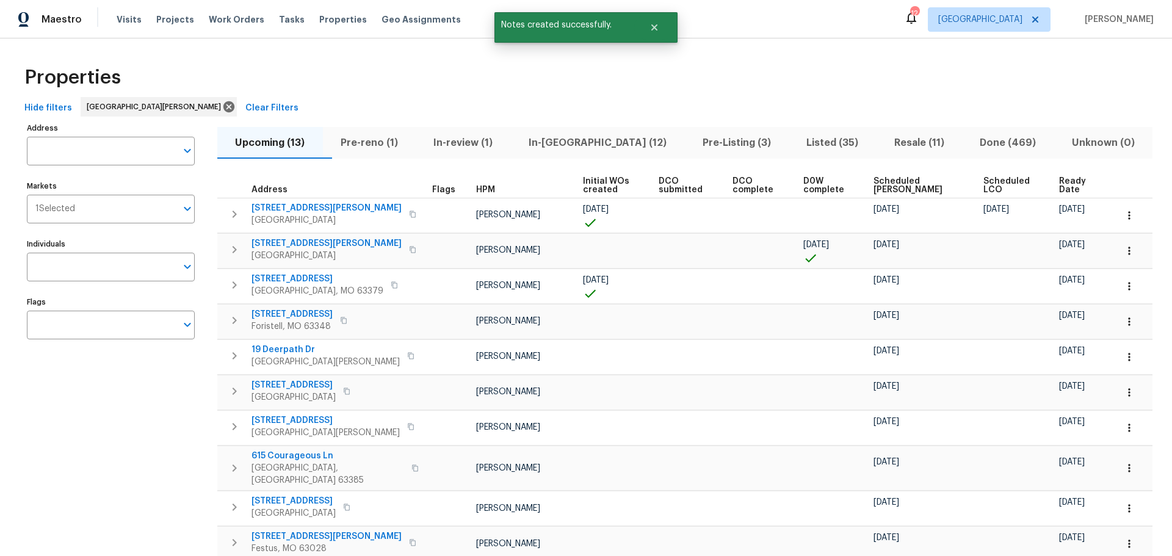
click at [465, 143] on span "In-review (1)" at bounding box center [463, 142] width 81 height 17
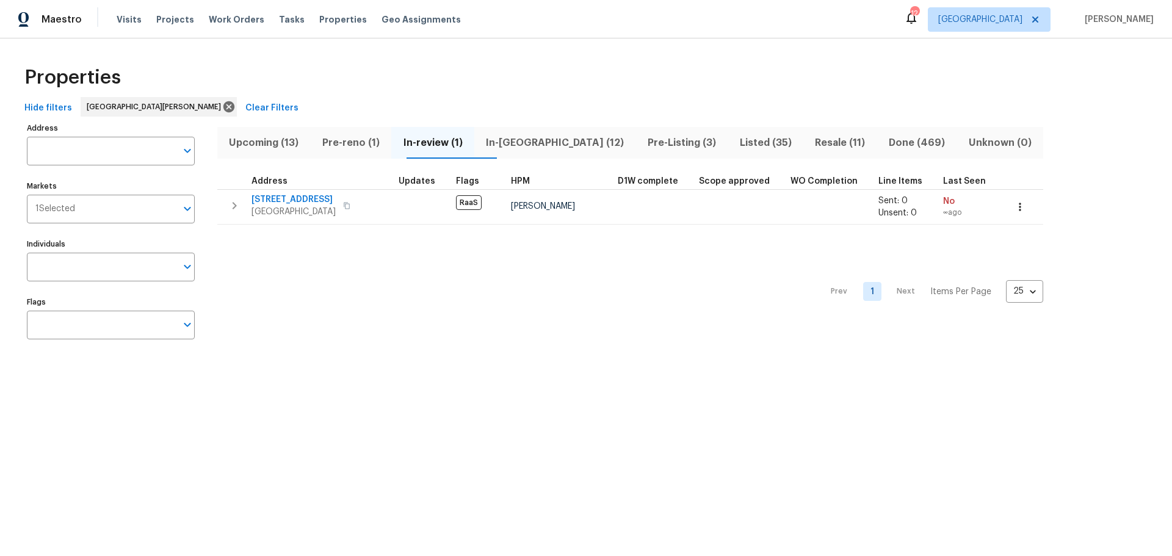
click at [636, 144] on button "Pre-Listing (3)" at bounding box center [682, 143] width 92 height 32
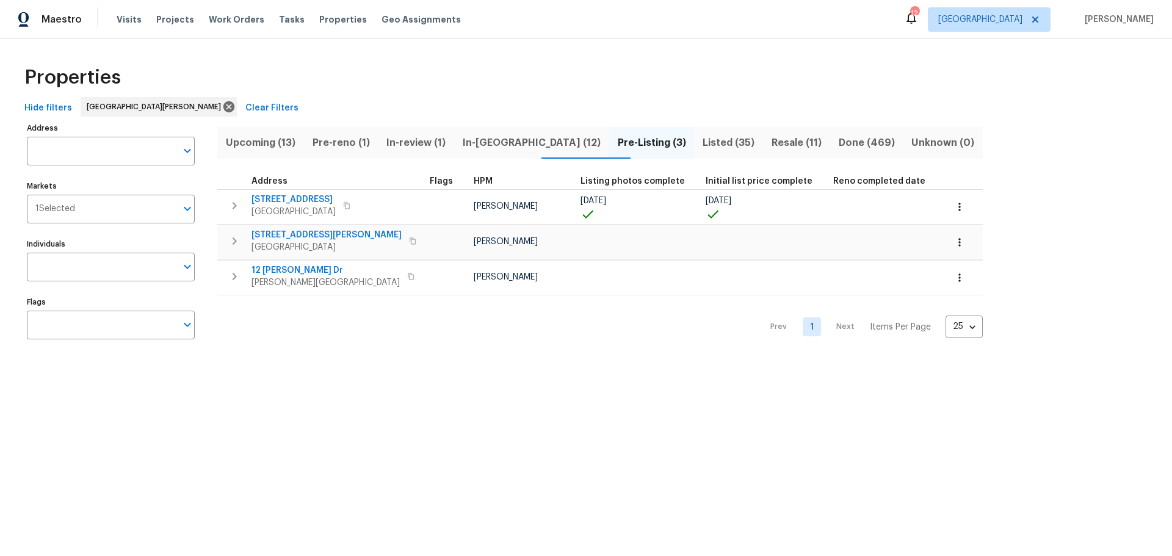
click at [524, 148] on span "In-reno (12)" at bounding box center [532, 142] width 140 height 17
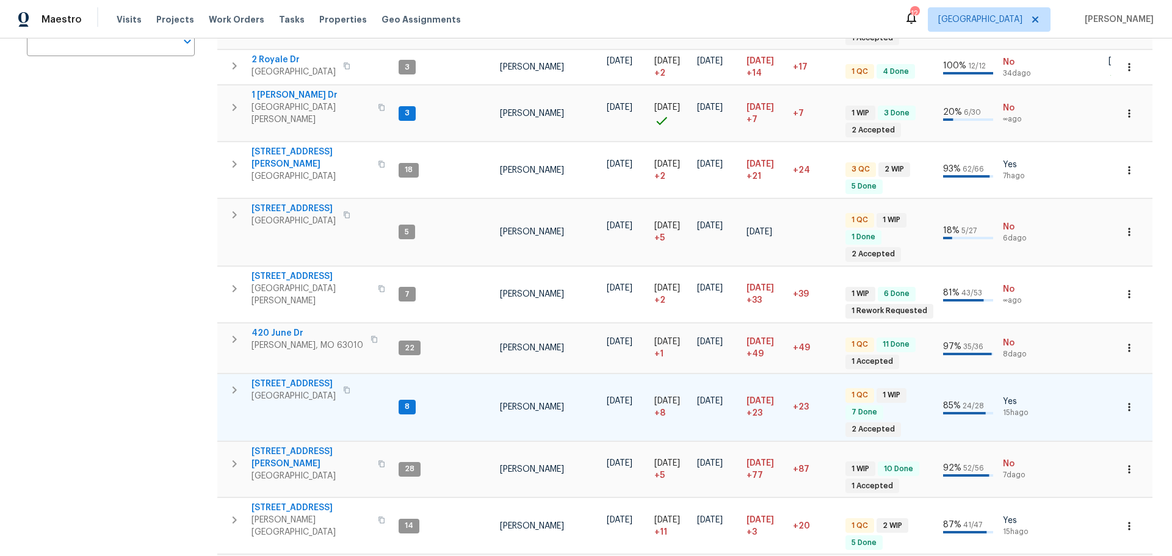
scroll to position [305, 0]
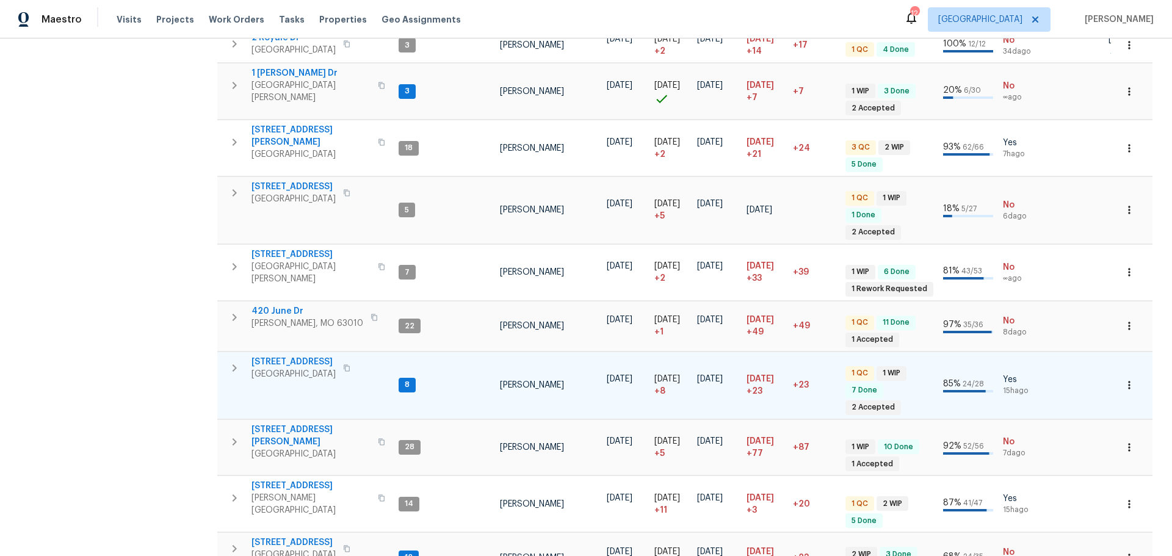
click at [336, 356] on span "3049 Summerfield Manor Dr" at bounding box center [294, 362] width 84 height 12
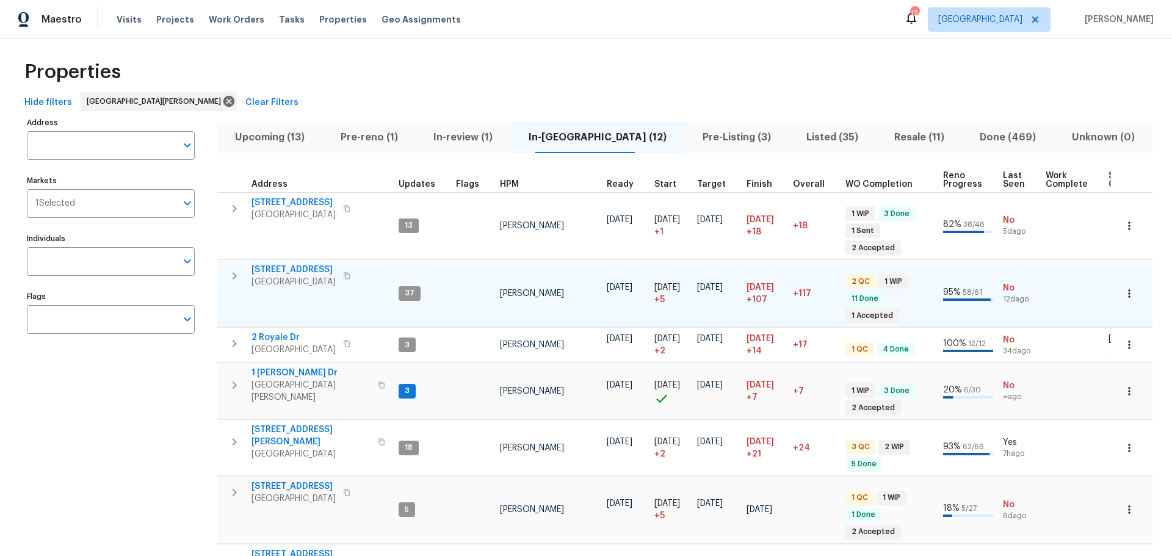
scroll to position [0, 0]
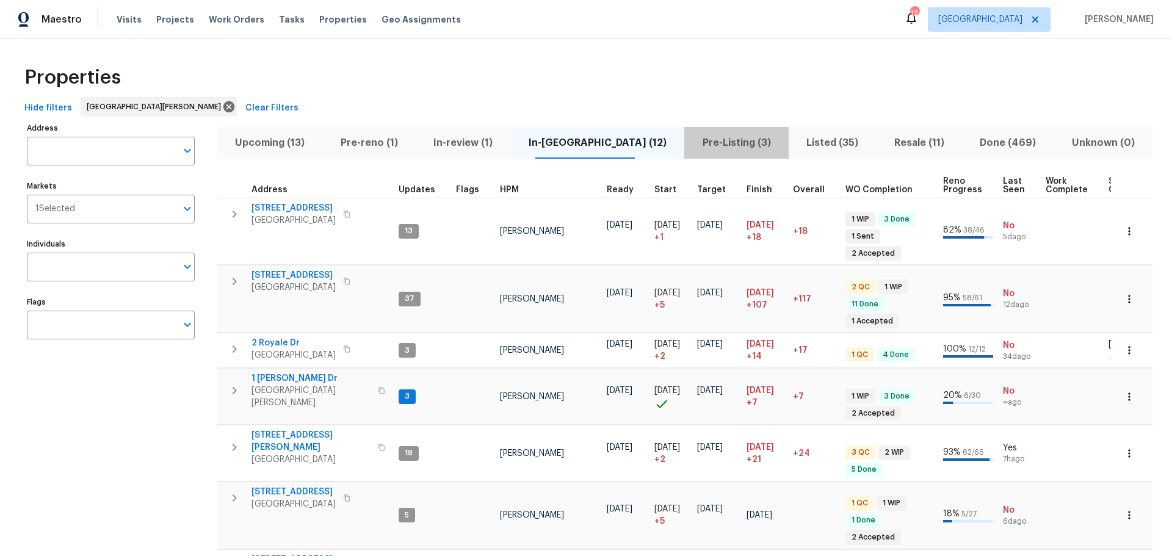
click at [719, 140] on span "Pre-Listing (3)" at bounding box center [737, 142] width 90 height 17
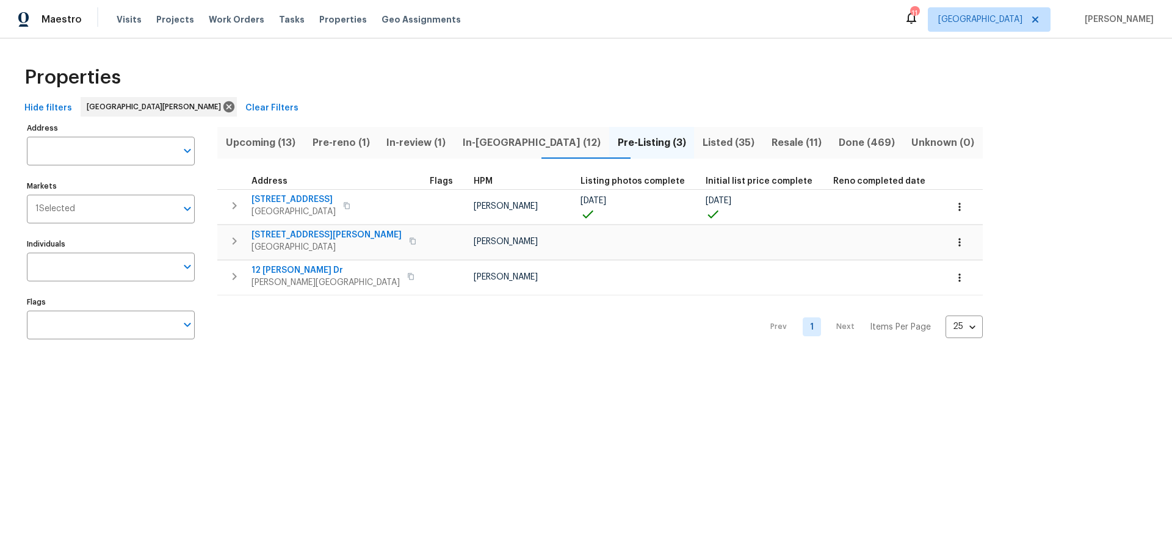
click at [701, 147] on span "Listed (35)" at bounding box center [728, 142] width 54 height 17
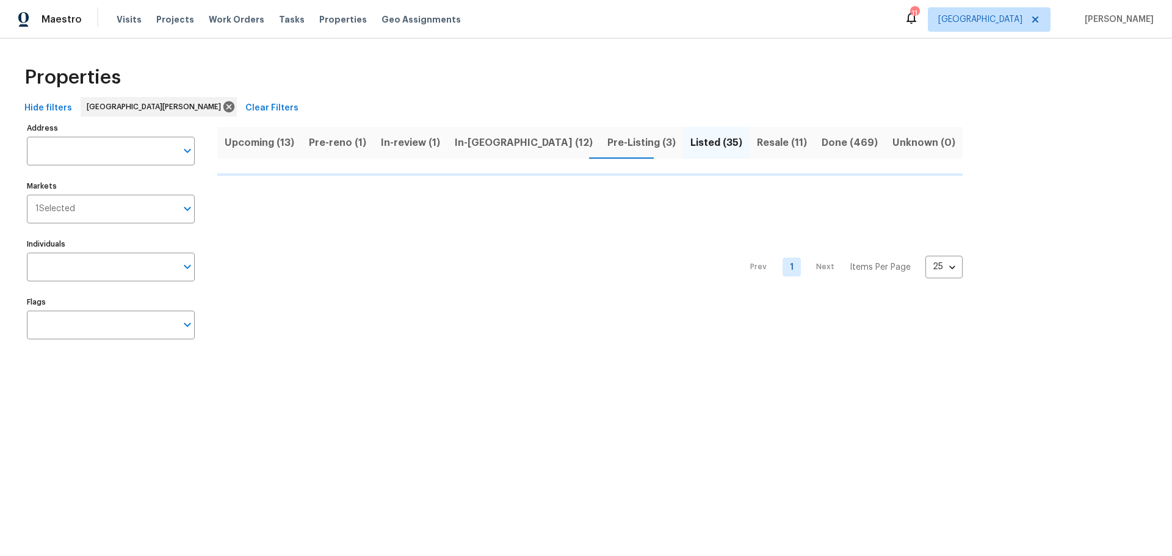
click at [488, 142] on span "In-reno (12)" at bounding box center [524, 142] width 138 height 17
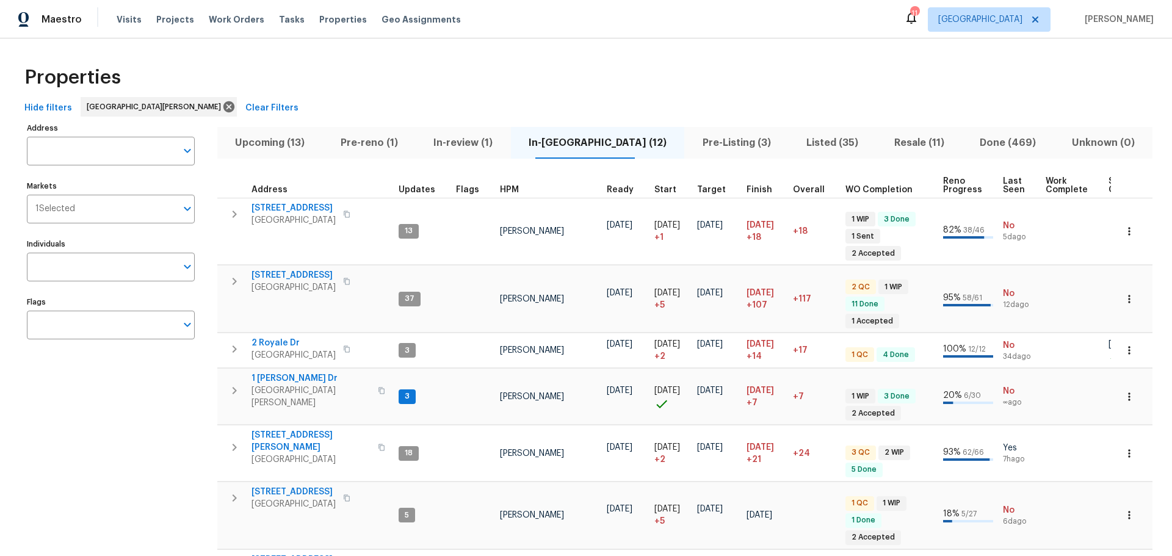
click at [796, 137] on span "Listed (35)" at bounding box center [832, 142] width 73 height 17
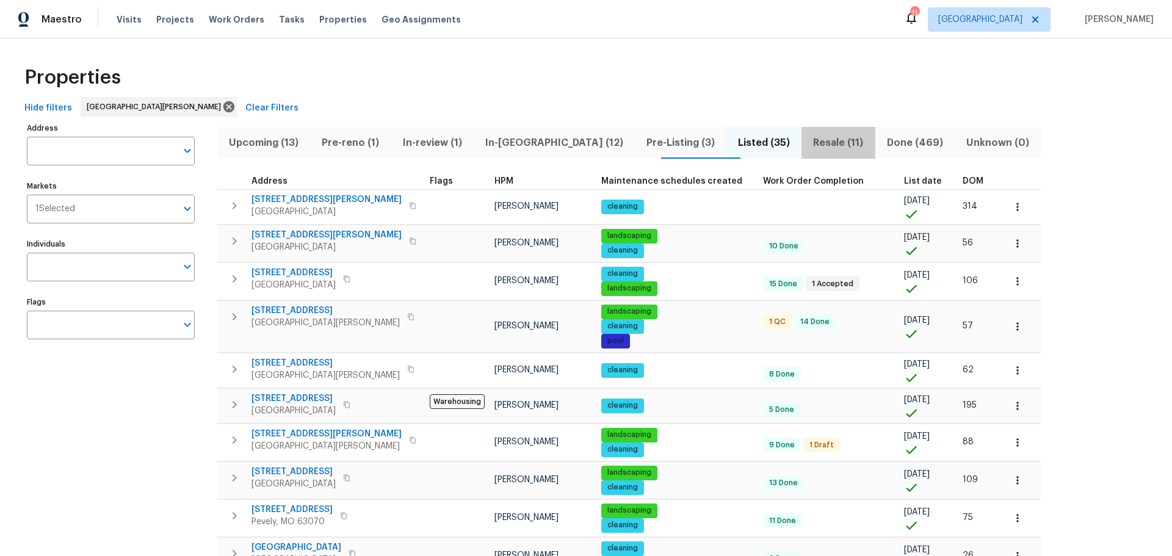
click at [809, 142] on span "Resale (11)" at bounding box center [838, 142] width 59 height 17
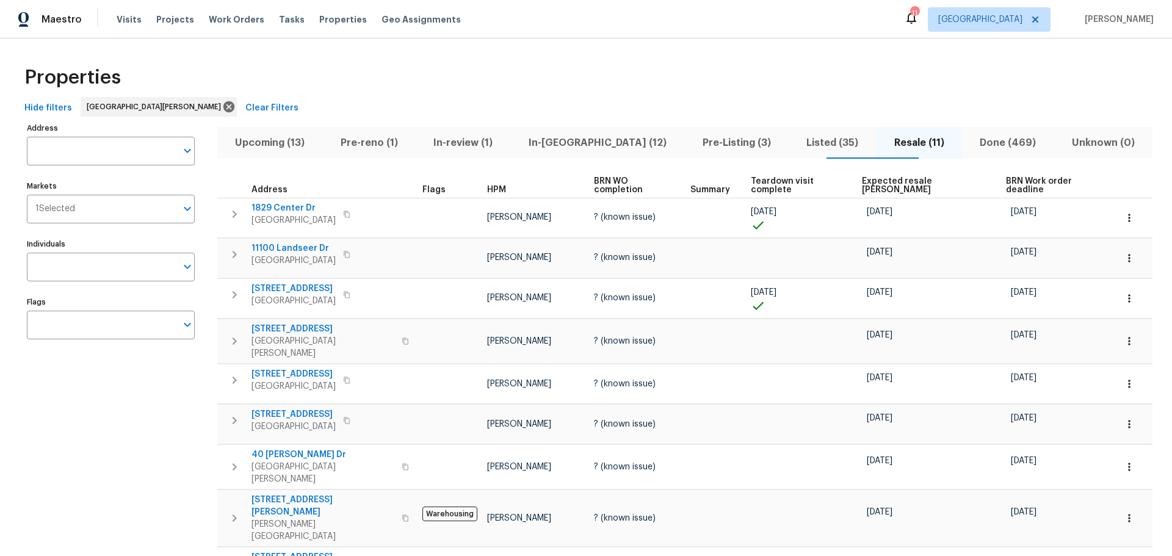
click at [888, 178] on span "Expected resale COE" at bounding box center [923, 185] width 123 height 17
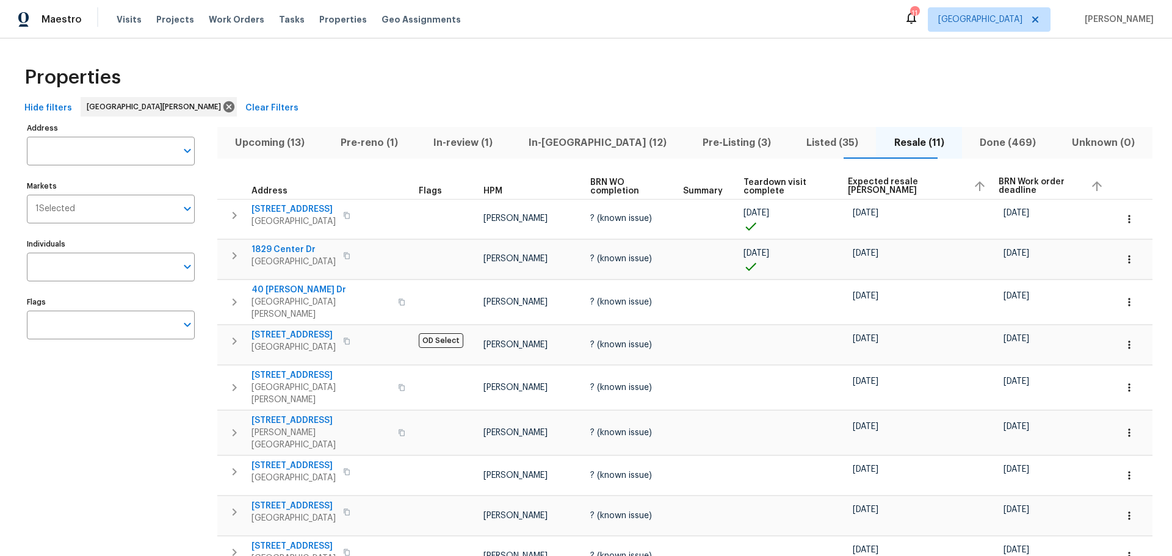
click at [814, 138] on span "Listed (35)" at bounding box center [832, 142] width 73 height 17
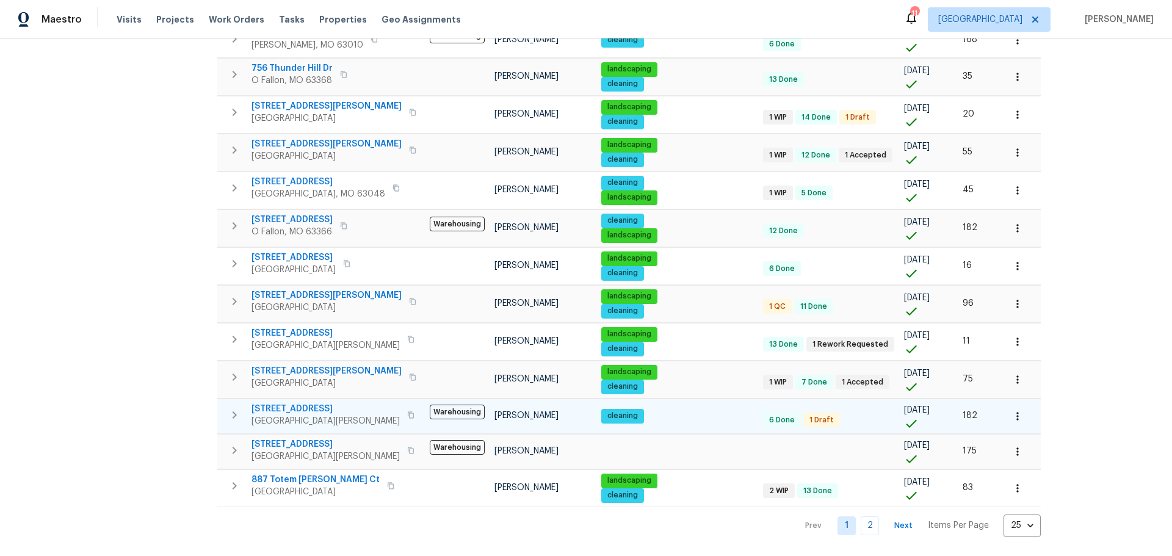
scroll to position [638, 0]
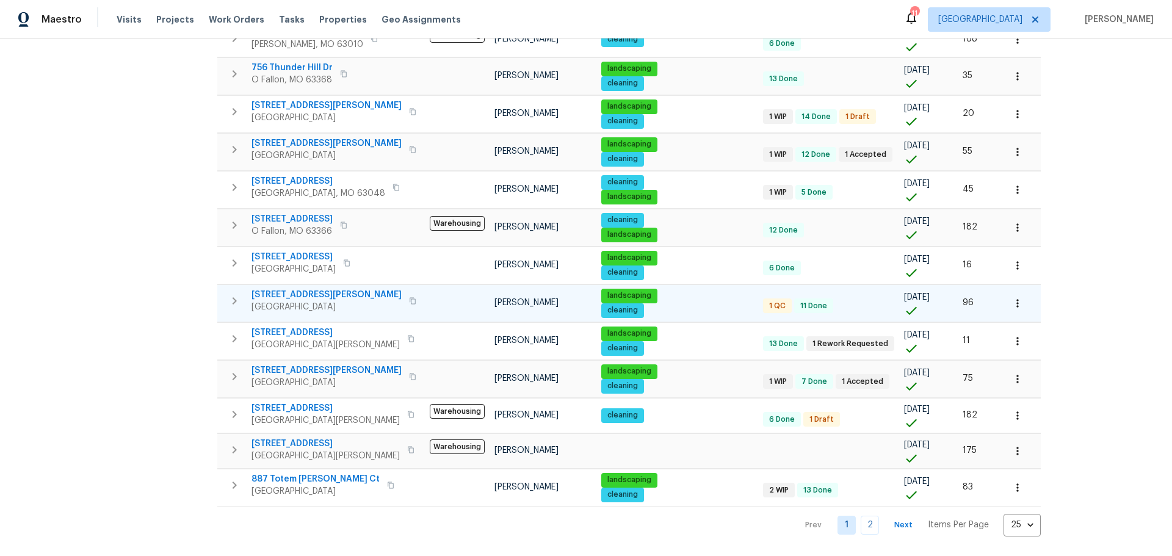
click at [373, 292] on div "4947 Brunston Dr Saint Louis, MO 63128" at bounding box center [336, 301] width 169 height 24
click at [861, 516] on link "2" at bounding box center [870, 525] width 18 height 19
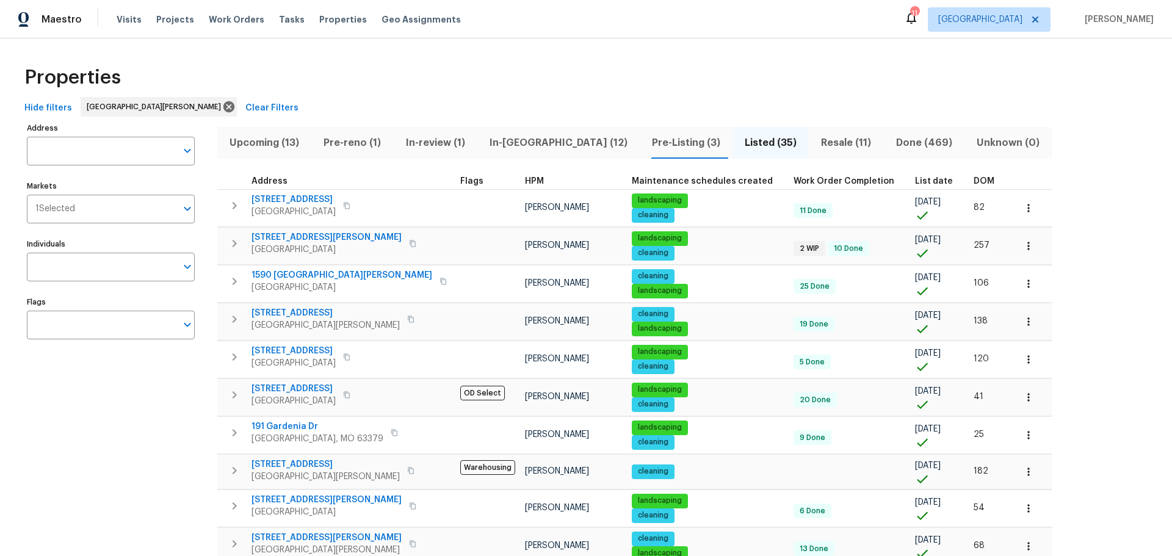
click at [277, 147] on span "Upcoming (13)" at bounding box center [264, 142] width 79 height 17
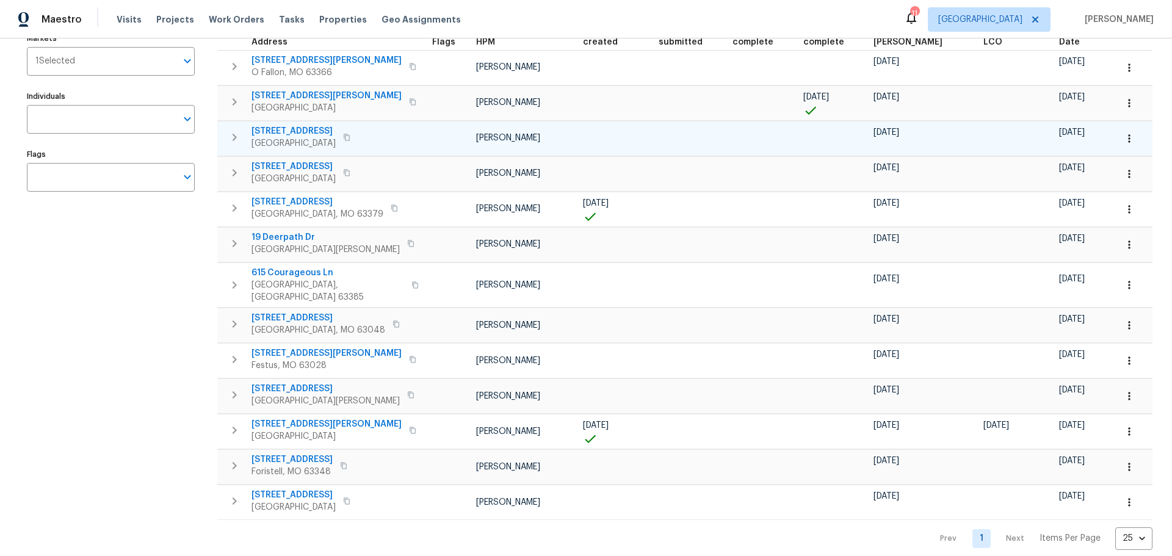
scroll to position [161, 0]
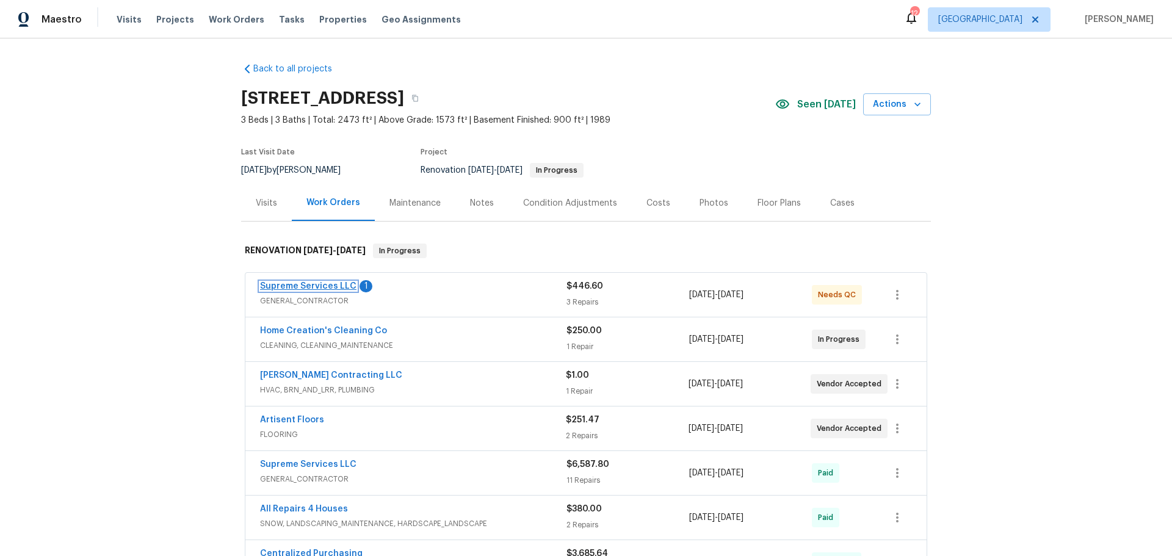
click at [338, 285] on link "Supreme Services LLC" at bounding box center [308, 286] width 96 height 9
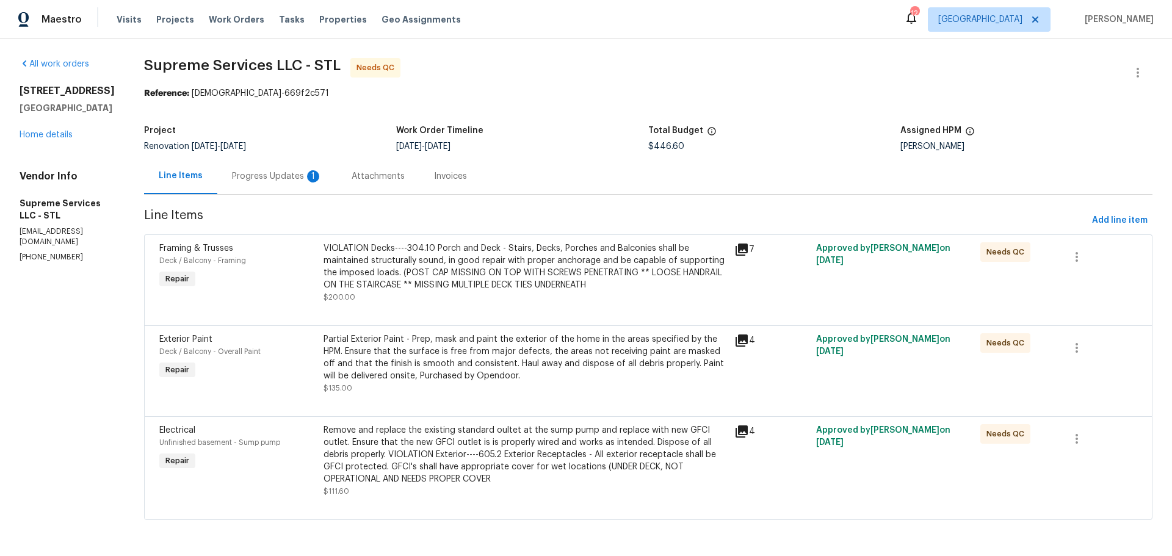
click at [278, 181] on div "Progress Updates 1" at bounding box center [277, 176] width 90 height 12
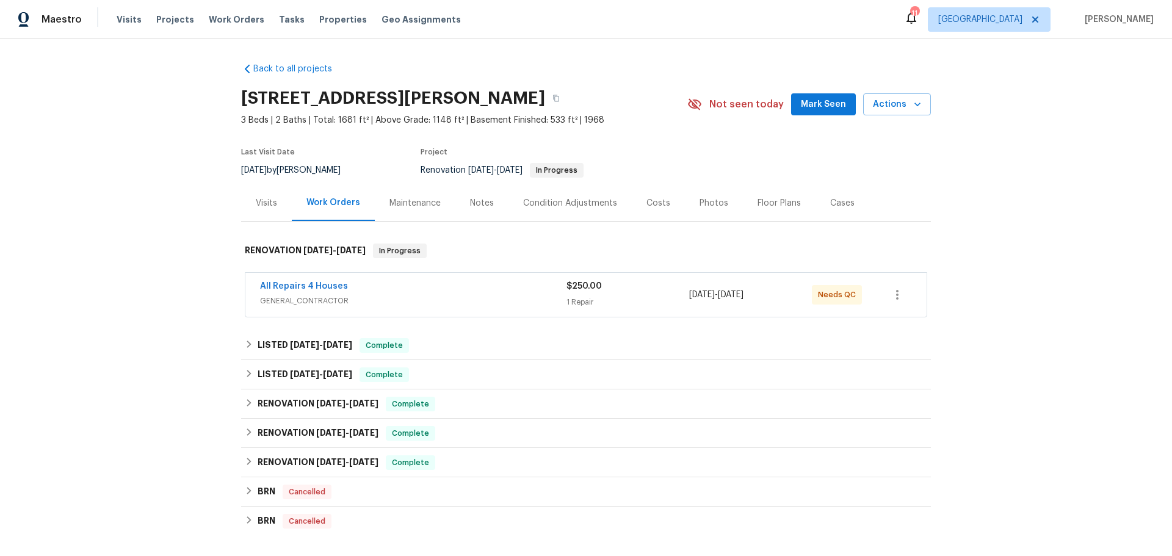
click at [404, 302] on span "GENERAL_CONTRACTOR" at bounding box center [413, 301] width 306 height 12
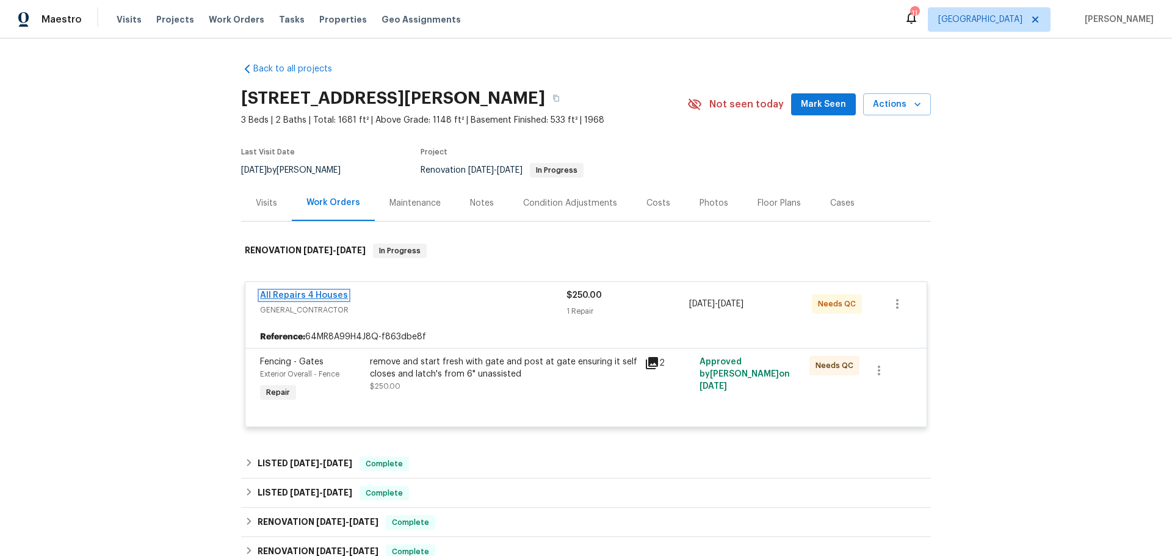
click at [327, 291] on link "All Repairs 4 Houses" at bounding box center [304, 295] width 88 height 9
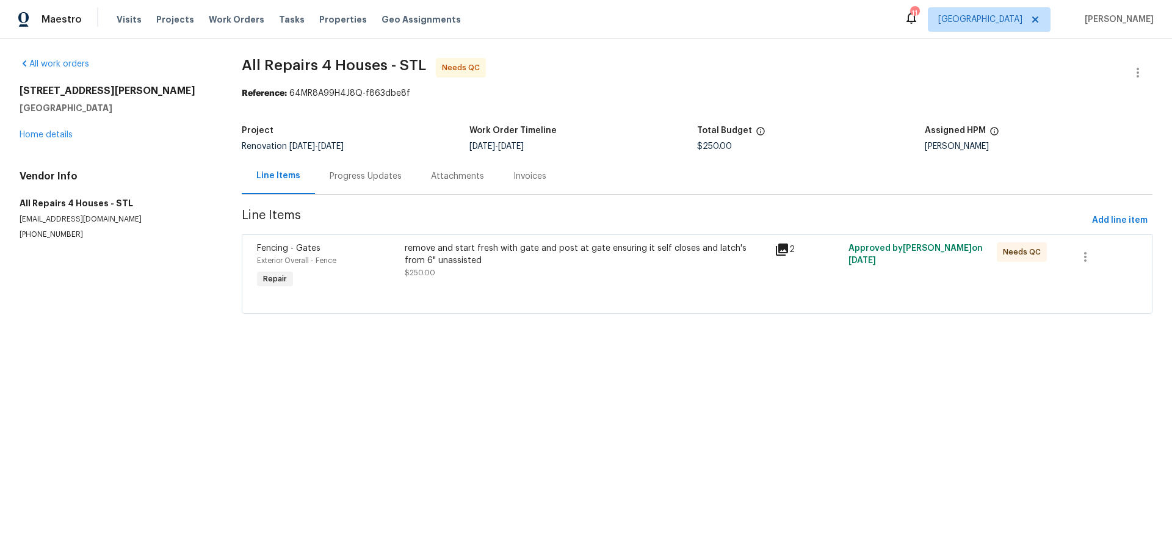
click at [463, 286] on div "remove and start fresh with gate and post at gate ensuring it self closes and l…" at bounding box center [586, 267] width 370 height 56
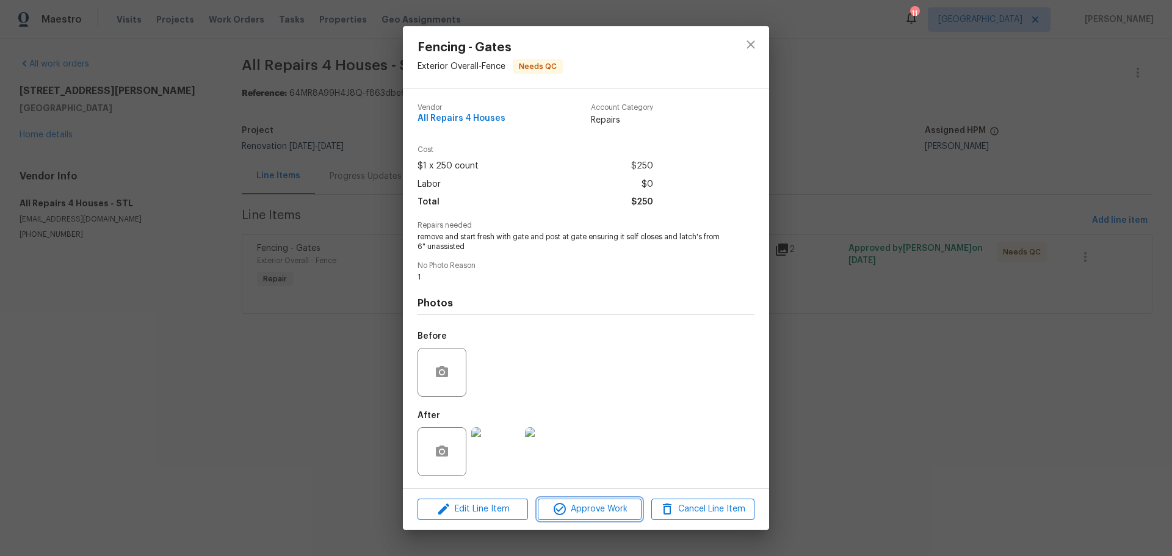
click at [575, 510] on span "Approve Work" at bounding box center [590, 509] width 96 height 15
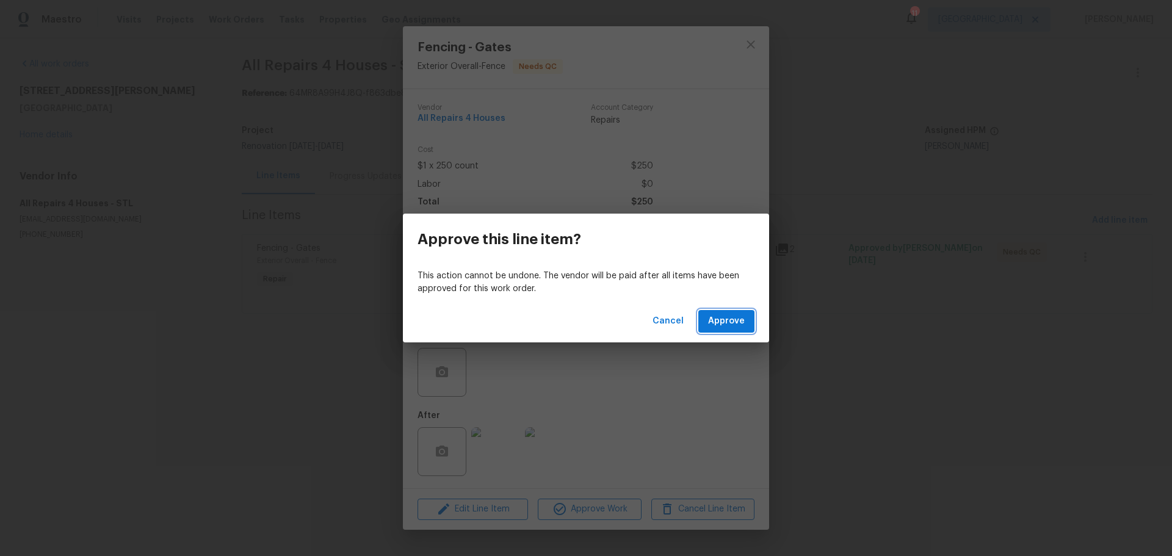
click at [712, 322] on span "Approve" at bounding box center [726, 321] width 37 height 15
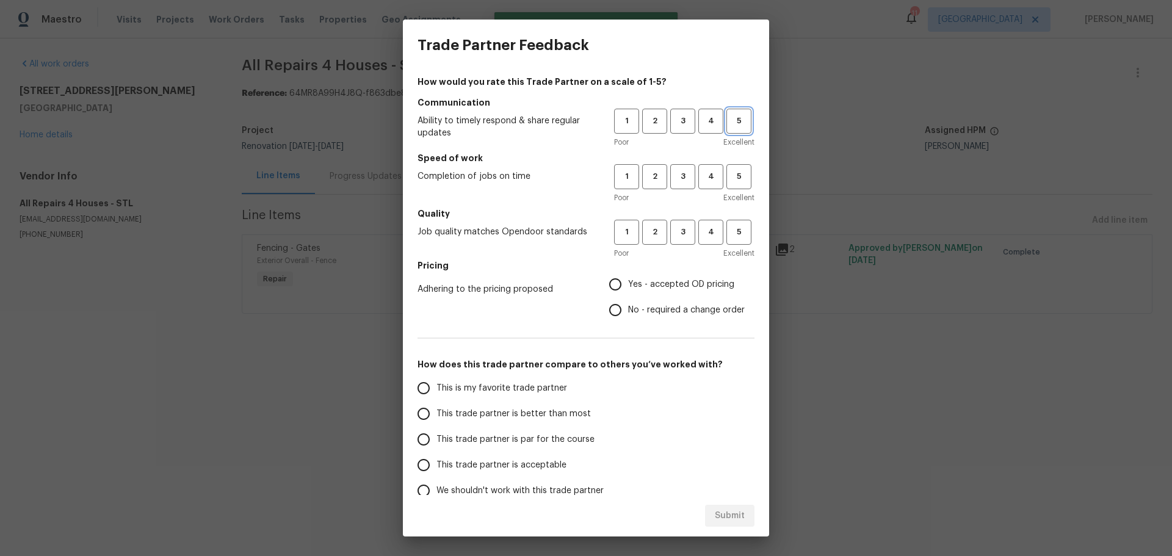
click at [730, 124] on span "5" at bounding box center [739, 121] width 23 height 14
click at [731, 192] on span "Excellent" at bounding box center [738, 198] width 31 height 12
click at [728, 177] on span "5" at bounding box center [739, 177] width 23 height 14
click at [733, 232] on span "5" at bounding box center [739, 232] width 23 height 14
click at [678, 288] on span "Yes - accepted OD pricing" at bounding box center [681, 284] width 106 height 13
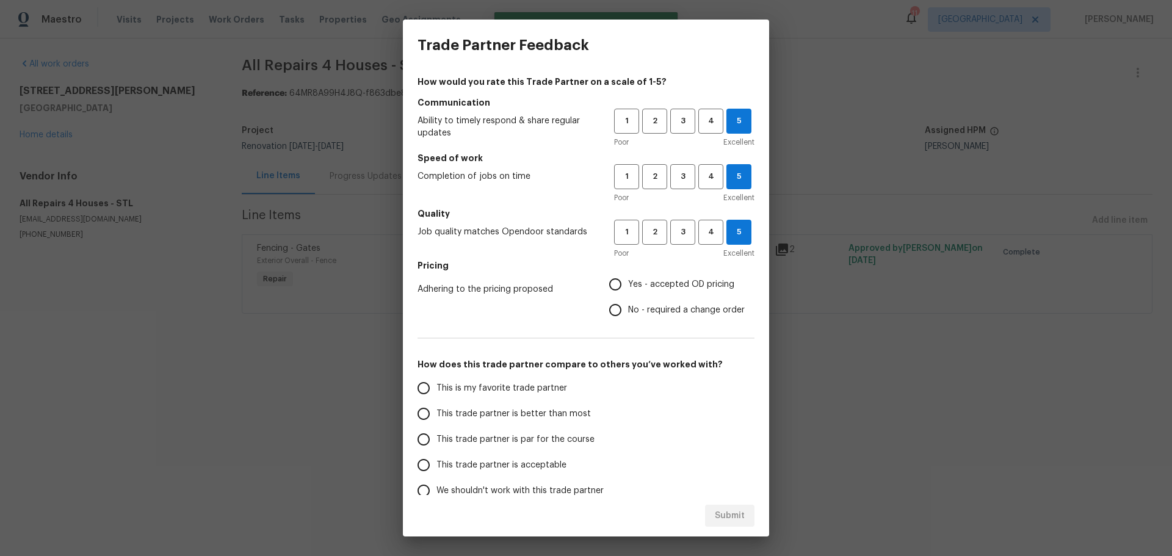
click at [628, 288] on input "Yes - accepted OD pricing" at bounding box center [616, 285] width 26 height 26
radio input "true"
click at [522, 394] on span "This is my favorite trade partner" at bounding box center [502, 388] width 131 height 13
click at [437, 394] on input "This is my favorite trade partner" at bounding box center [424, 388] width 26 height 26
click at [714, 517] on button "Submit" at bounding box center [729, 516] width 49 height 23
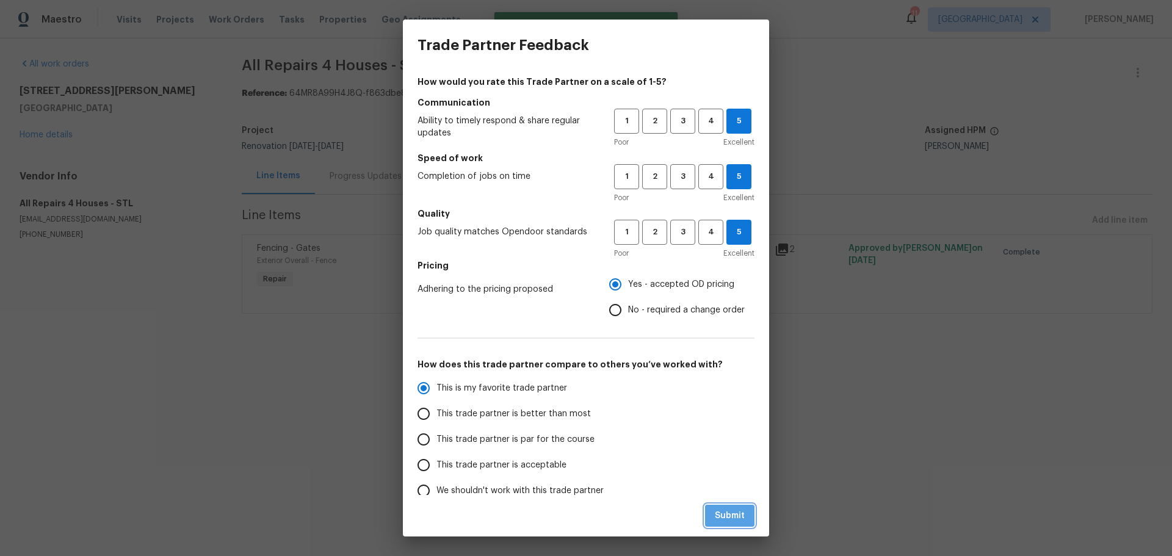
radio input "true"
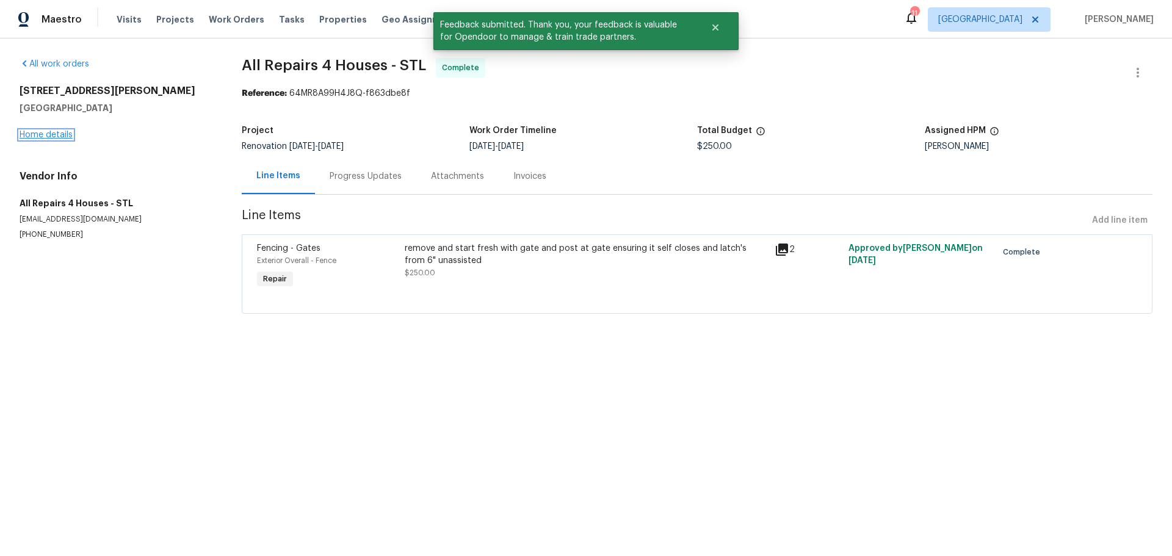
click at [49, 135] on link "Home details" at bounding box center [46, 135] width 53 height 9
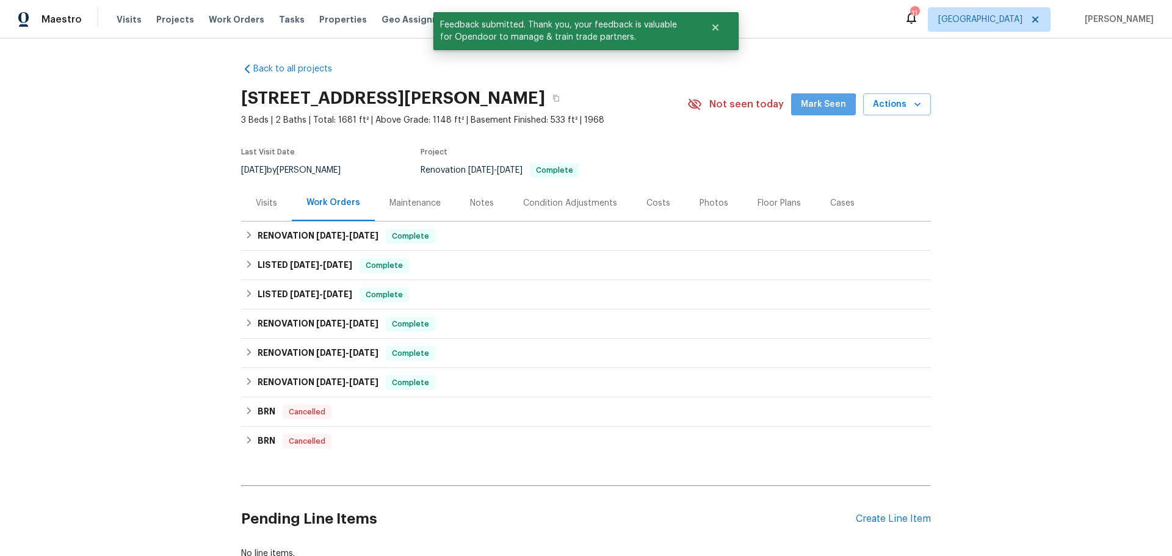
click at [814, 108] on span "Mark Seen" at bounding box center [823, 104] width 45 height 15
